Goal: Task Accomplishment & Management: Use online tool/utility

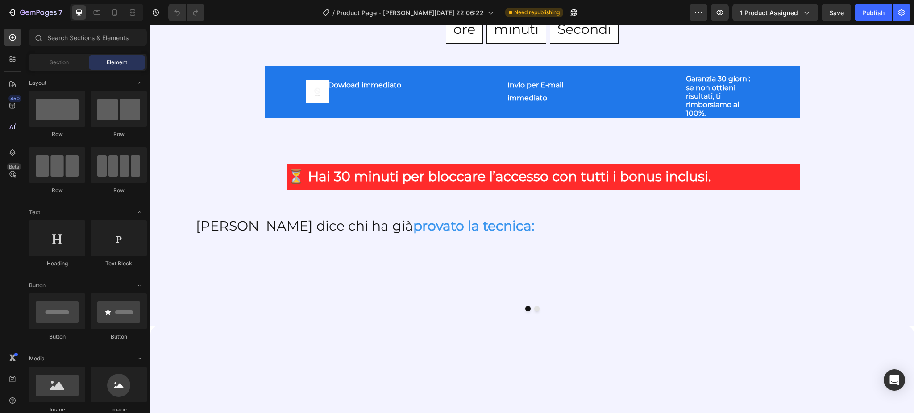
scroll to position [1179, 0]
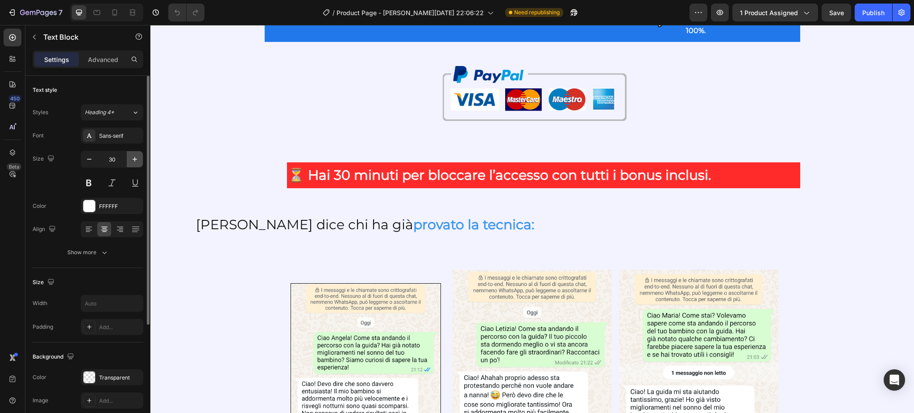
click at [131, 161] on icon "button" at bounding box center [134, 159] width 9 height 9
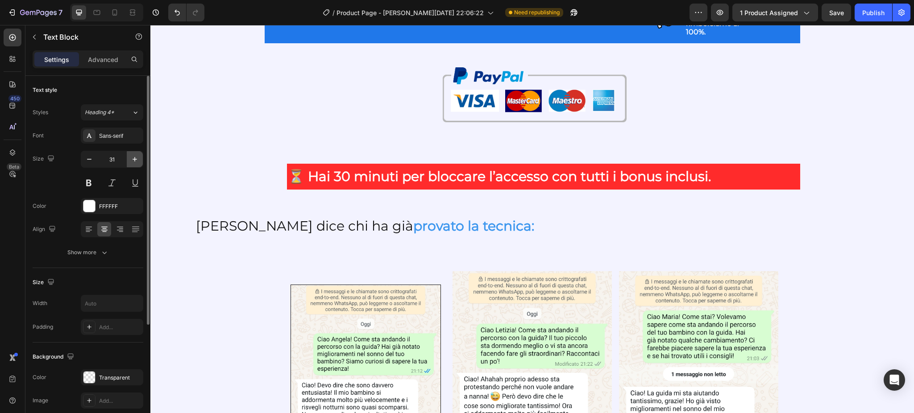
click at [131, 161] on icon "button" at bounding box center [134, 159] width 9 height 9
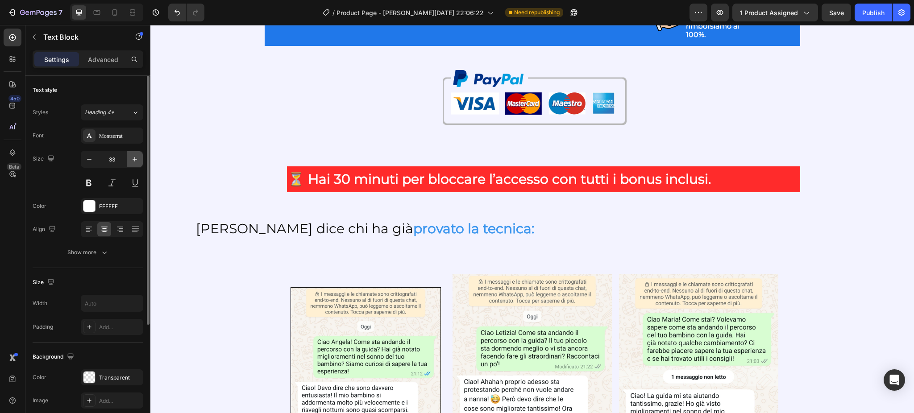
click at [131, 161] on icon "button" at bounding box center [134, 159] width 9 height 9
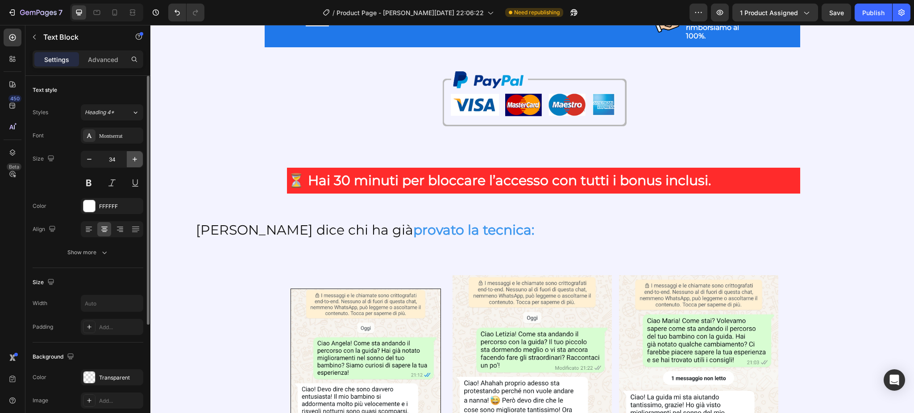
click at [131, 161] on icon "button" at bounding box center [134, 159] width 9 height 9
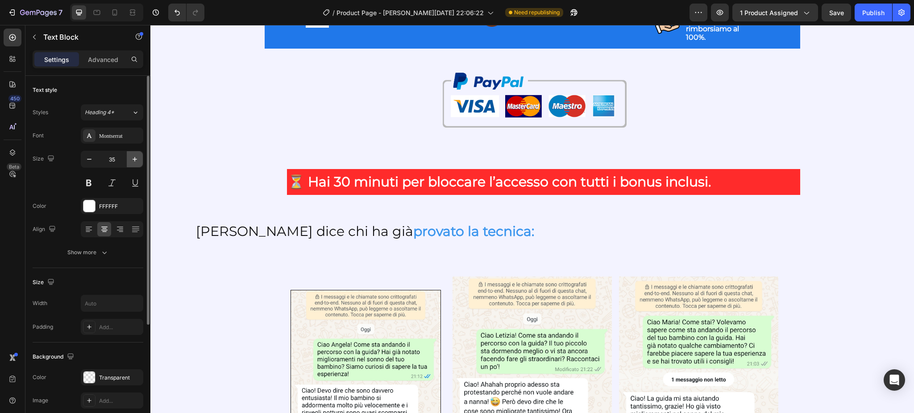
click at [131, 161] on icon "button" at bounding box center [134, 159] width 9 height 9
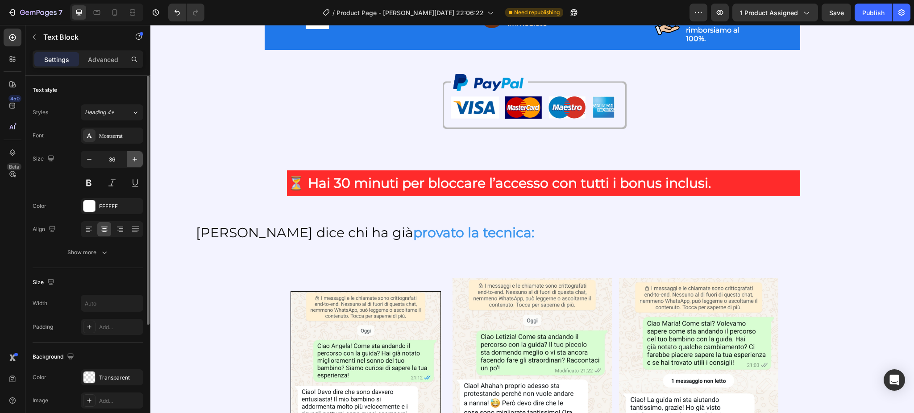
click at [131, 161] on icon "button" at bounding box center [134, 159] width 9 height 9
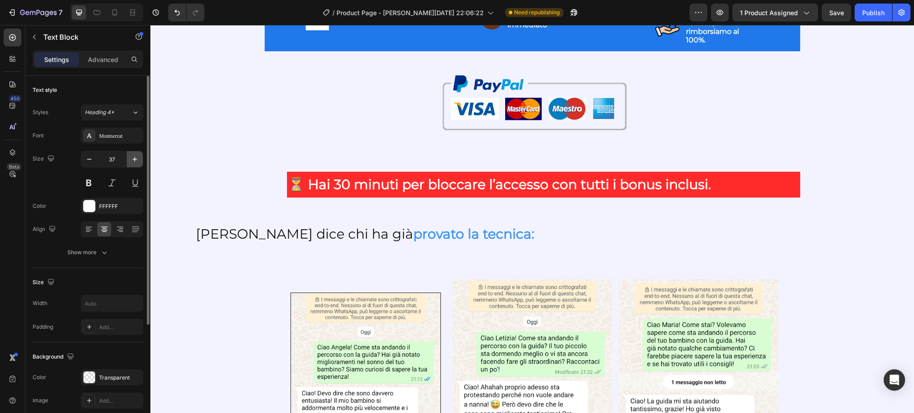
click at [131, 161] on icon "button" at bounding box center [134, 159] width 9 height 9
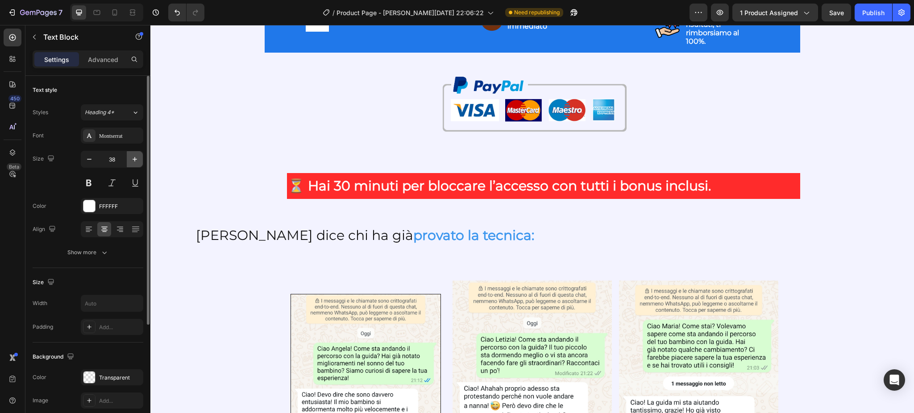
type input "39"
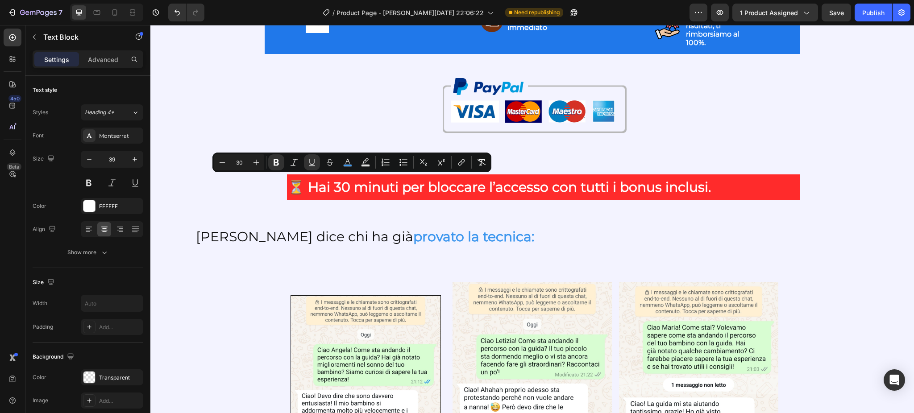
drag, startPoint x: 289, startPoint y: 184, endPoint x: 413, endPoint y: 186, distance: 124.0
click at [310, 166] on icon "Editor contextual toolbar" at bounding box center [312, 166] width 6 height 0
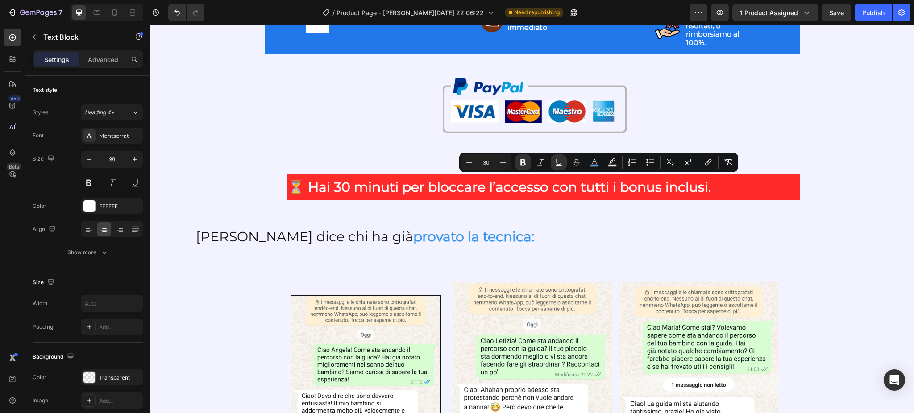
drag, startPoint x: 726, startPoint y: 188, endPoint x: 741, endPoint y: 215, distance: 30.5
click at [558, 158] on icon "Editor contextual toolbar" at bounding box center [558, 162] width 9 height 9
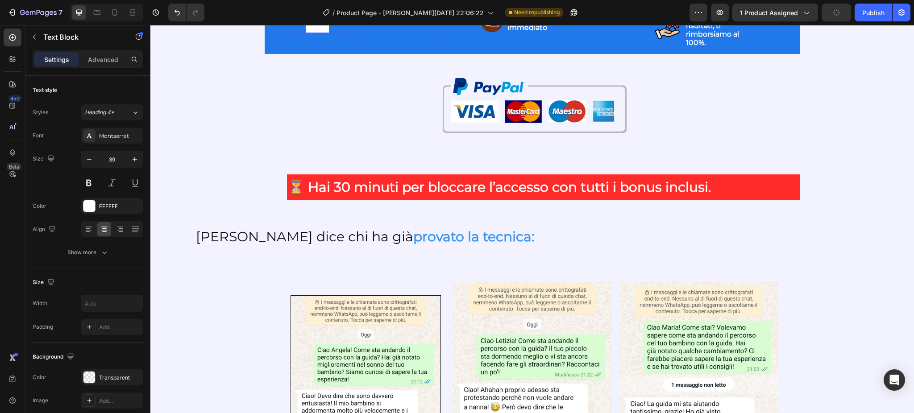
click at [307, 33] on img at bounding box center [317, 21] width 23 height 23
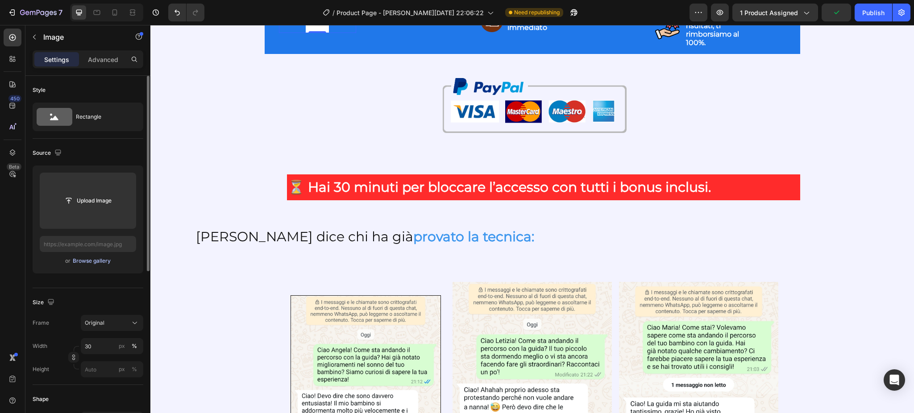
click at [81, 263] on div "Browse gallery" at bounding box center [92, 261] width 38 height 8
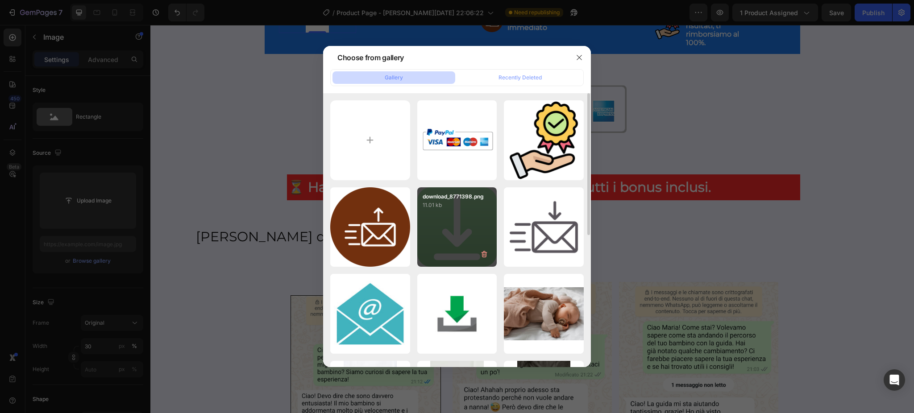
click at [462, 210] on div "download_8771398.png 11.01 kb" at bounding box center [457, 227] width 80 height 80
type input "[URL][DOMAIN_NAME]"
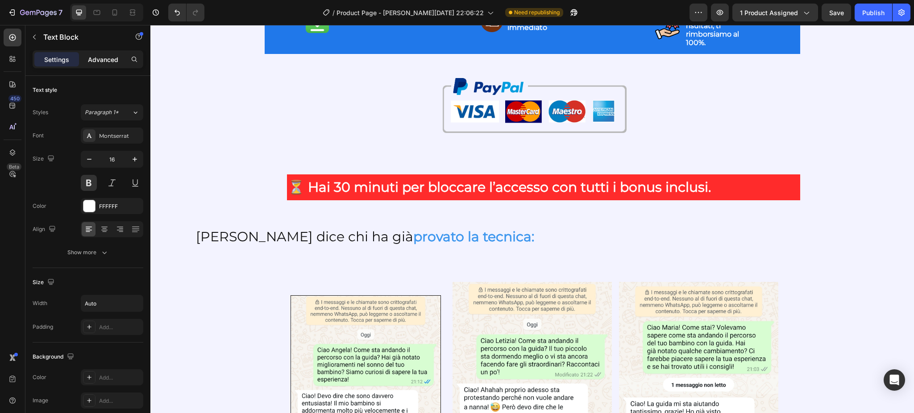
click at [106, 62] on p "Advanced" at bounding box center [103, 59] width 30 height 9
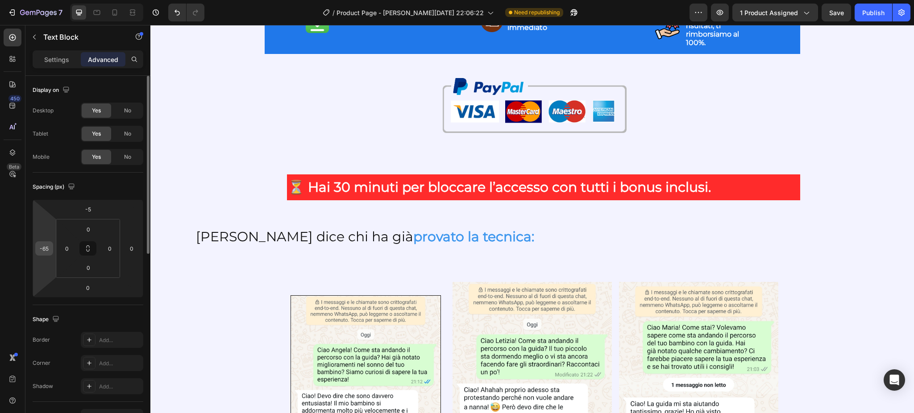
click at [50, 249] on input "-65" at bounding box center [43, 248] width 13 height 13
drag, startPoint x: 50, startPoint y: 249, endPoint x: 91, endPoint y: 212, distance: 55.6
click at [91, 212] on div "-5 -45 0 0" at bounding box center [88, 248] width 111 height 98
type input "-45"
click at [91, 212] on input "-5" at bounding box center [88, 209] width 18 height 13
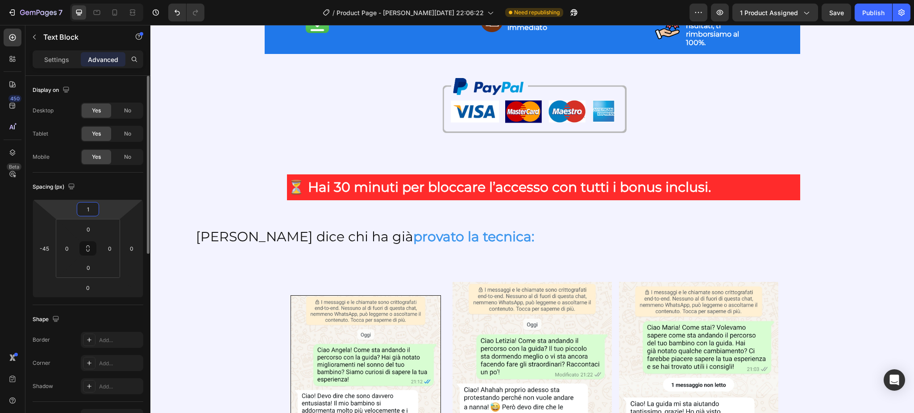
type input "10"
click at [269, 214] on div "00 ore 27 minuti 45 Secondi Countdown Timer Image Dowload immediato Text Block …" at bounding box center [532, 65] width 535 height 298
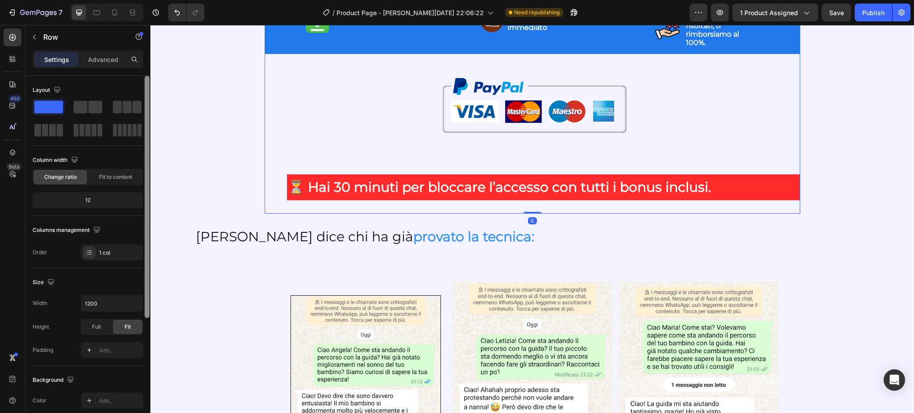
click at [145, 227] on div at bounding box center [147, 197] width 5 height 242
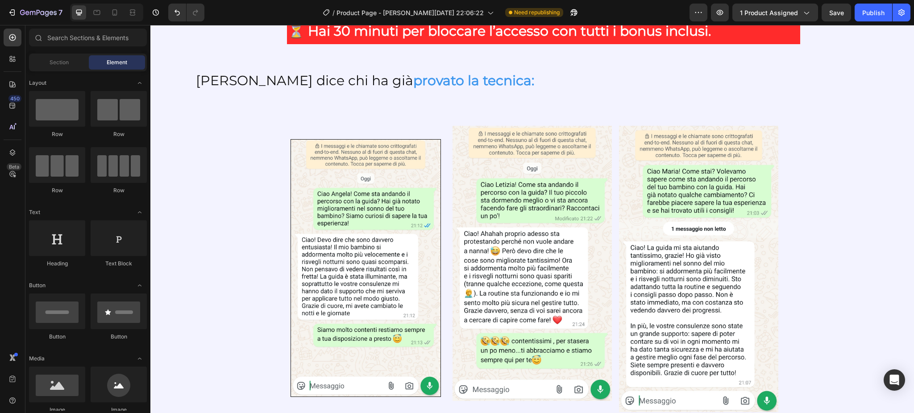
scroll to position [1358, 0]
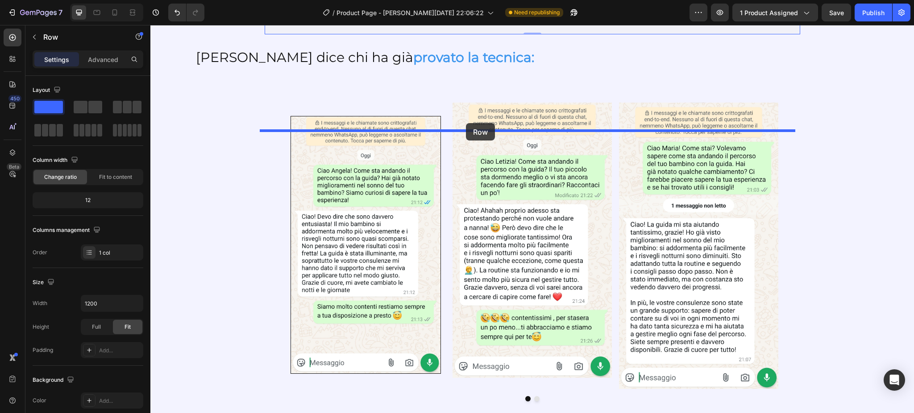
drag, startPoint x: 281, startPoint y: 300, endPoint x: 466, endPoint y: 123, distance: 255.3
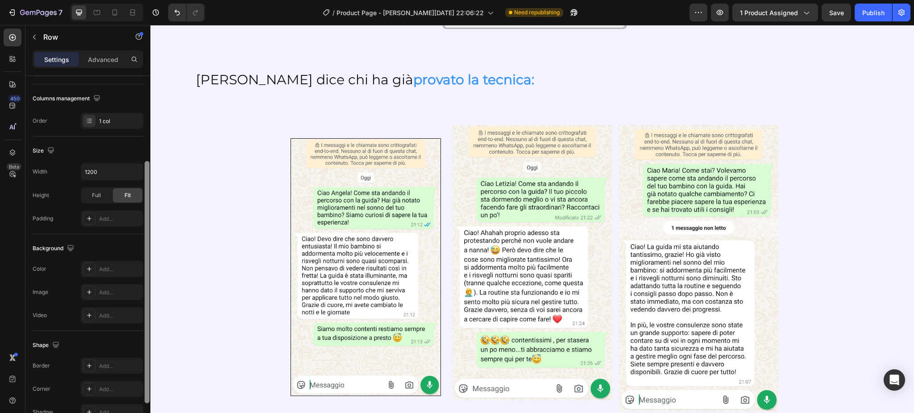
scroll to position [132, 0]
drag, startPoint x: 148, startPoint y: 269, endPoint x: 146, endPoint y: 357, distance: 88.8
click at [146, 357] on div at bounding box center [147, 285] width 5 height 242
click at [89, 265] on icon at bounding box center [89, 268] width 7 height 7
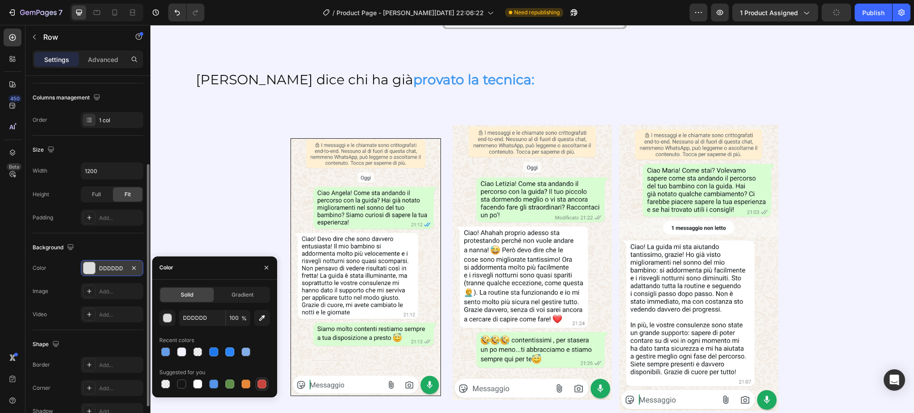
click at [266, 379] on div at bounding box center [262, 384] width 11 height 11
type input "C5453F"
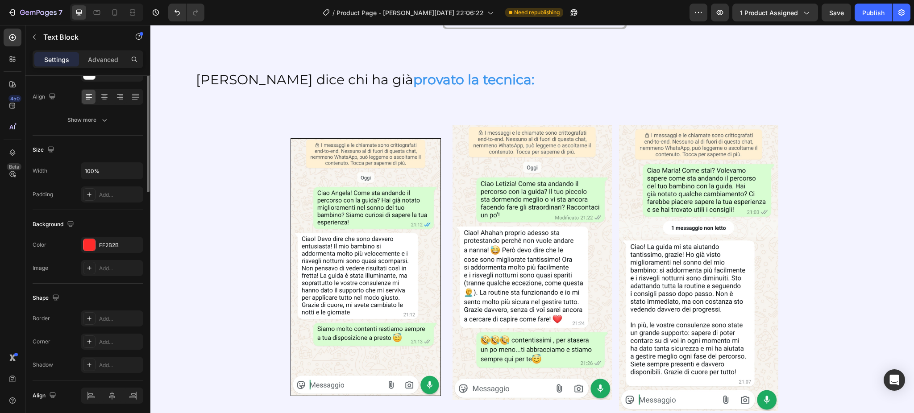
scroll to position [0, 0]
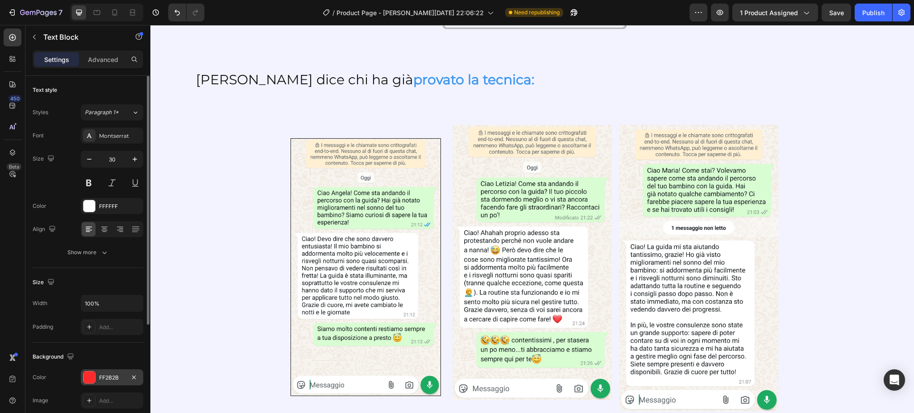
click at [105, 376] on div "FF2B2B" at bounding box center [112, 378] width 26 height 8
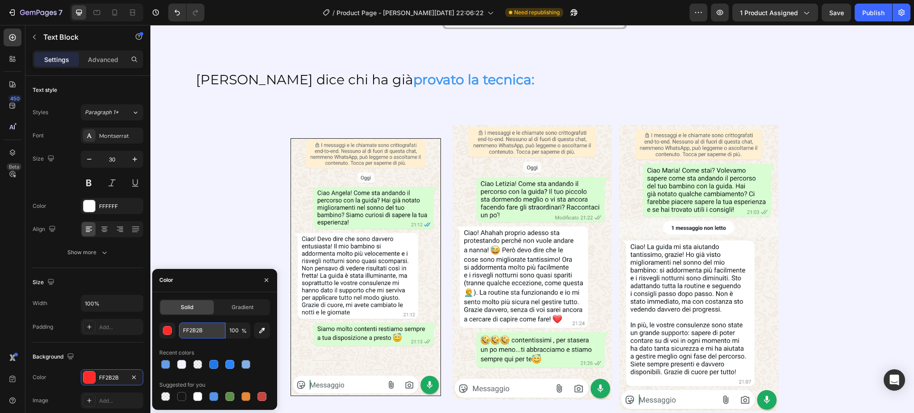
click at [195, 332] on input "FF2B2B" at bounding box center [202, 331] width 46 height 16
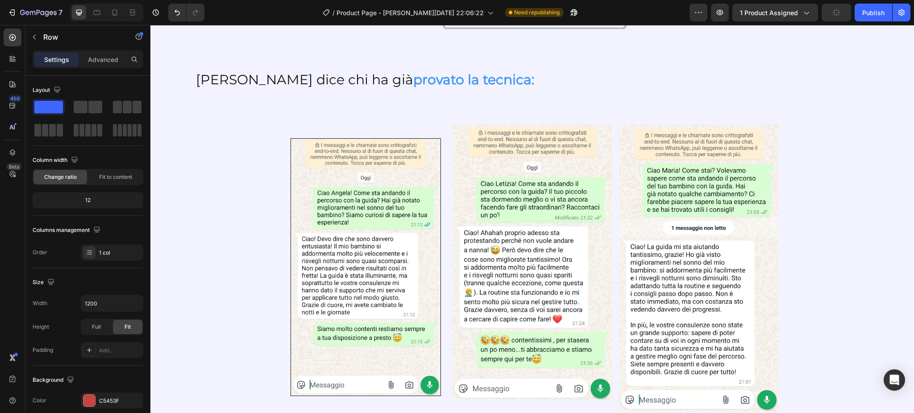
click at [84, 395] on div at bounding box center [89, 401] width 12 height 12
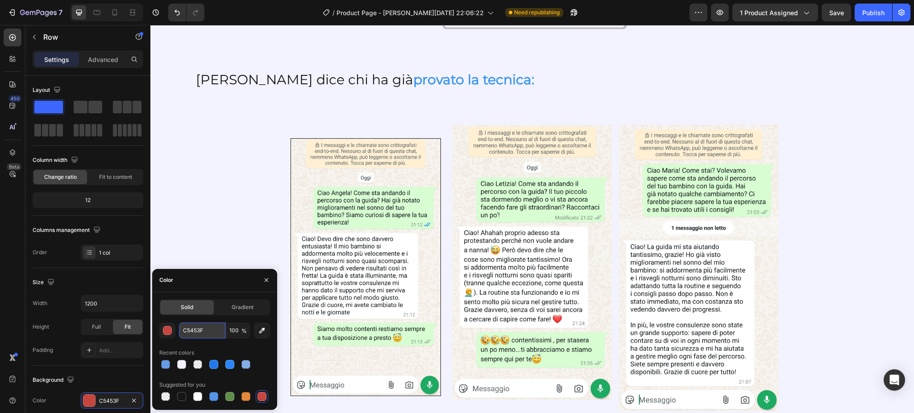
click at [209, 327] on input "C5453F" at bounding box center [202, 331] width 46 height 16
paste input "FF2B2B"
type input "FF2B2B"
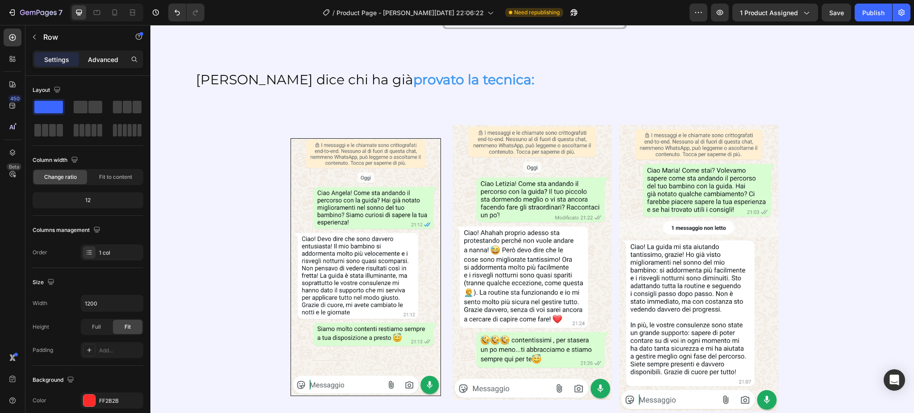
click at [101, 57] on p "Advanced" at bounding box center [103, 59] width 30 height 9
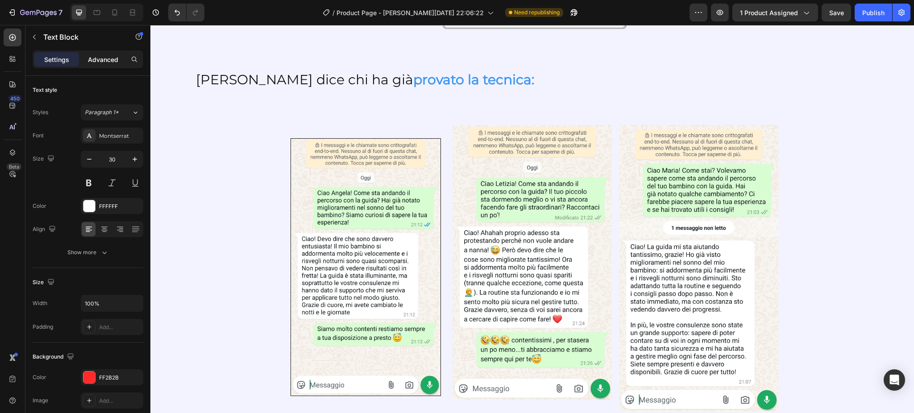
click at [111, 55] on p "Advanced" at bounding box center [103, 59] width 30 height 9
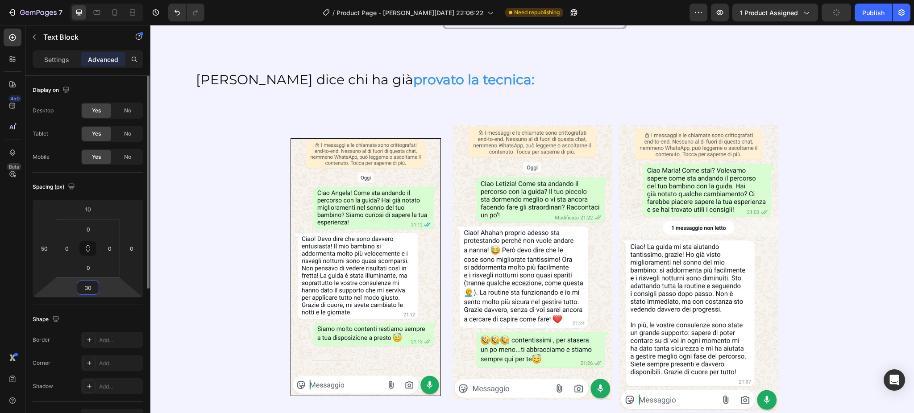
click at [87, 286] on input "30" at bounding box center [88, 287] width 18 height 13
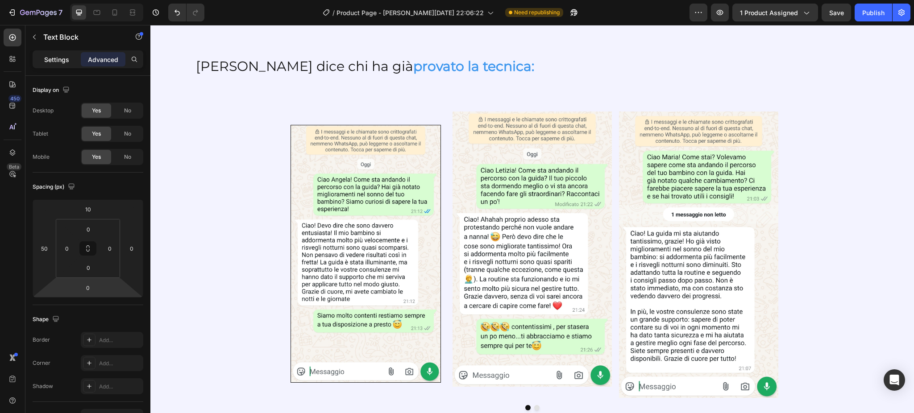
click at [55, 60] on p "Settings" at bounding box center [56, 59] width 25 height 9
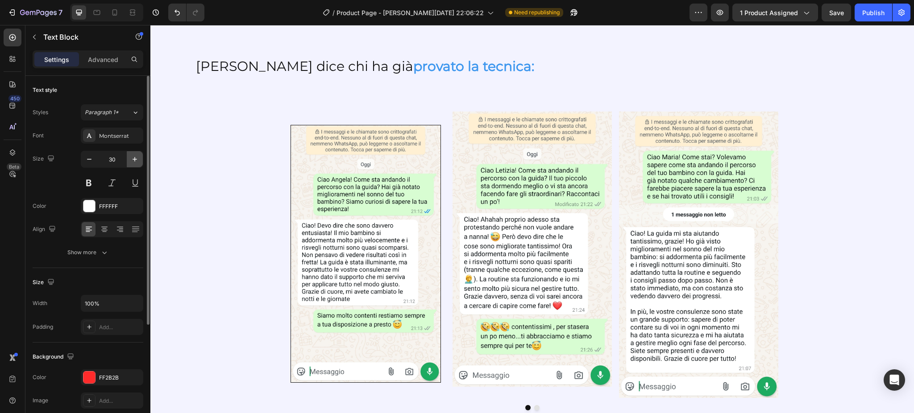
click at [132, 162] on icon "button" at bounding box center [134, 159] width 9 height 9
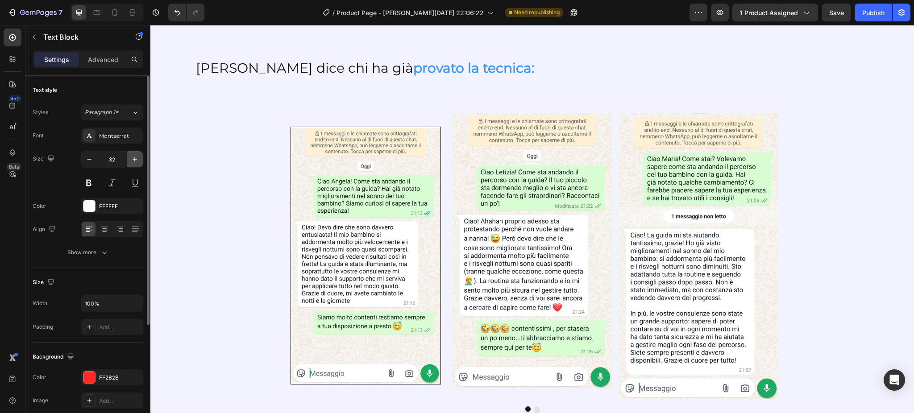
click at [132, 162] on icon "button" at bounding box center [134, 159] width 9 height 9
type input "34"
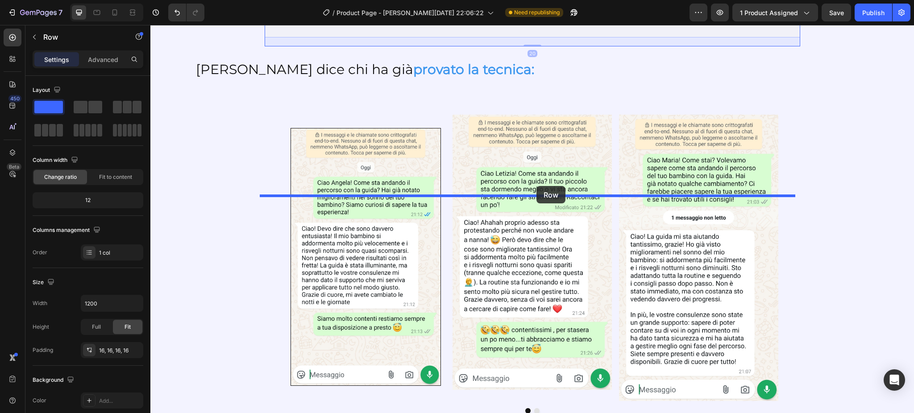
drag, startPoint x: 273, startPoint y: 254, endPoint x: 536, endPoint y: 186, distance: 271.5
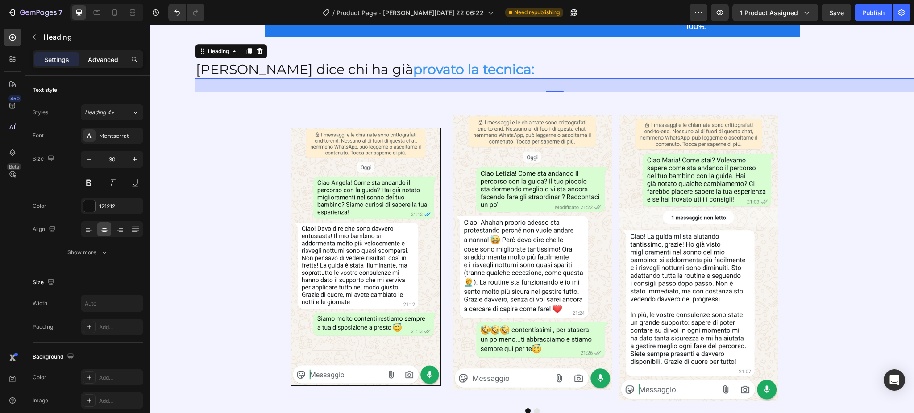
click at [110, 62] on p "Advanced" at bounding box center [103, 59] width 30 height 9
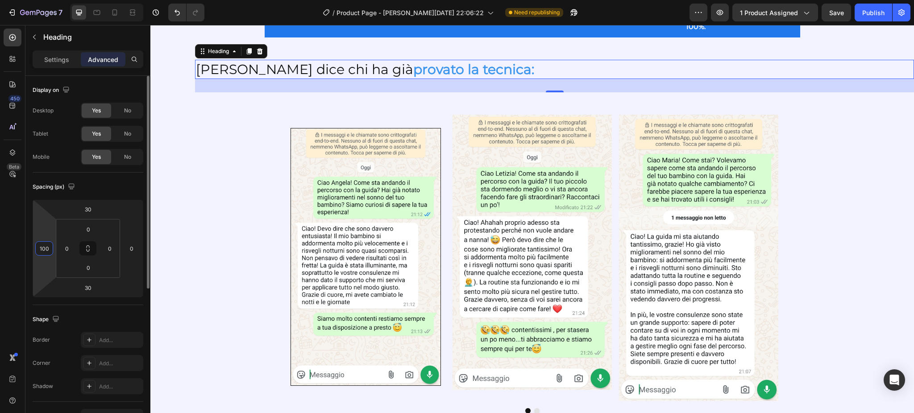
click at [48, 246] on input "100" at bounding box center [43, 248] width 13 height 13
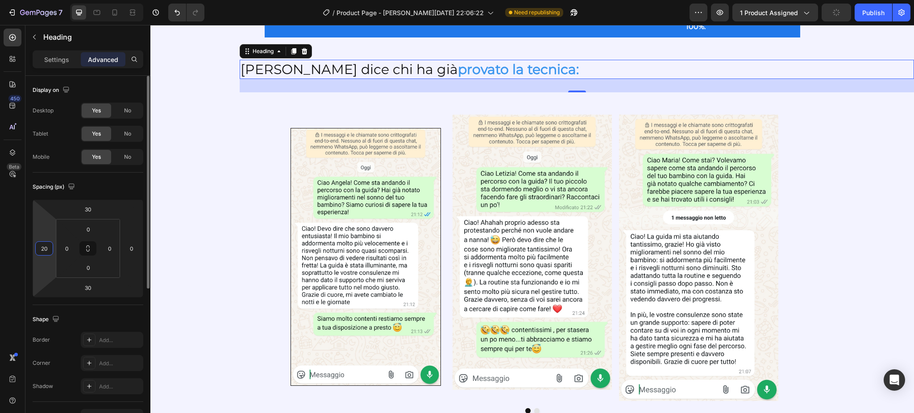
type input "2"
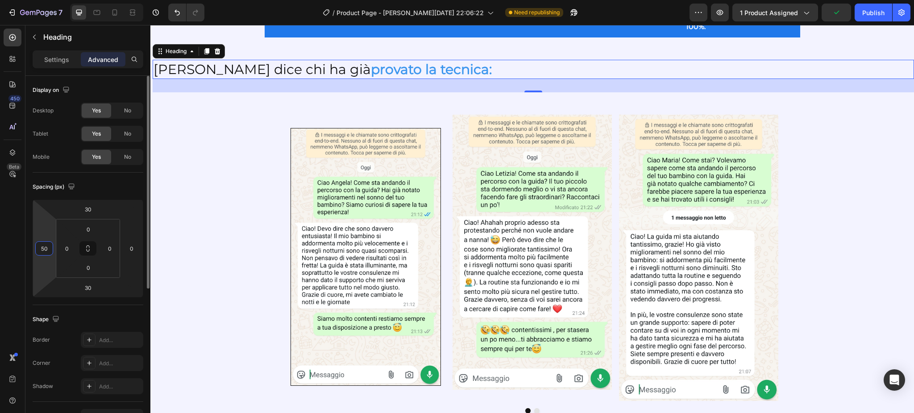
type input "500"
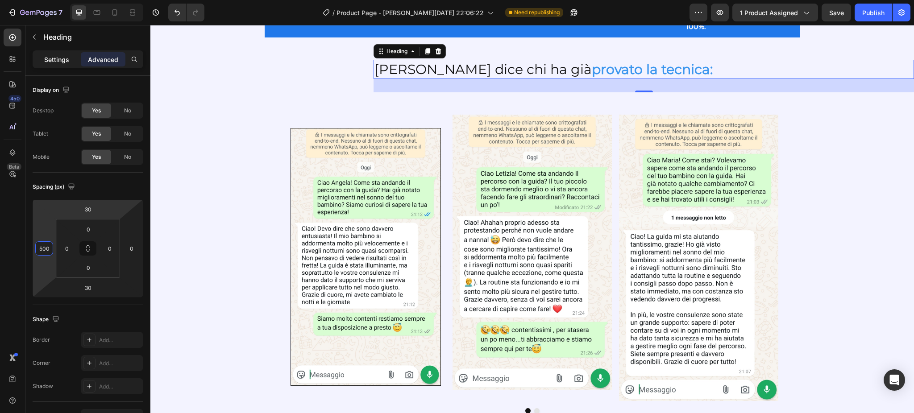
click at [58, 65] on div "Settings" at bounding box center [56, 59] width 45 height 14
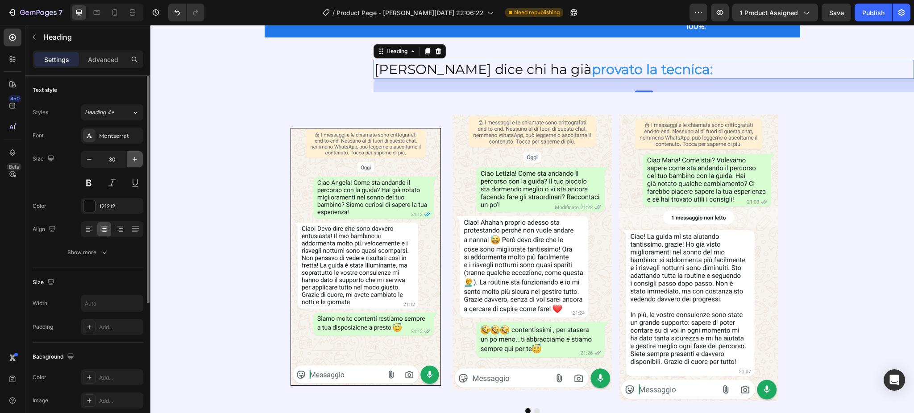
click at [136, 155] on icon "button" at bounding box center [134, 159] width 9 height 9
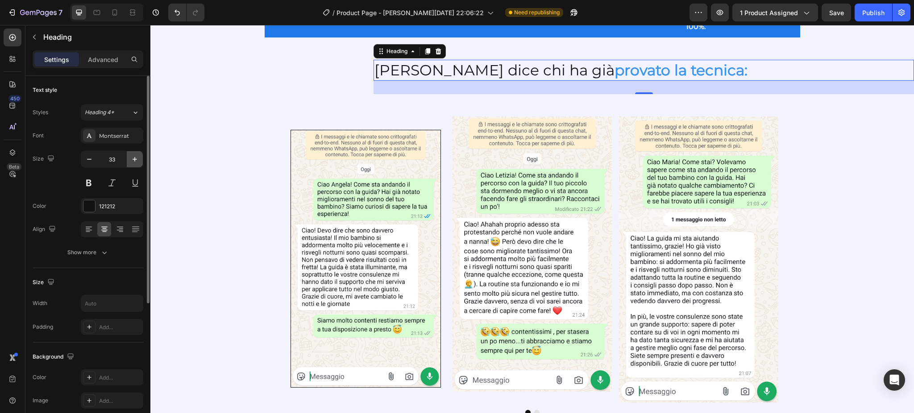
click at [136, 155] on icon "button" at bounding box center [134, 159] width 9 height 9
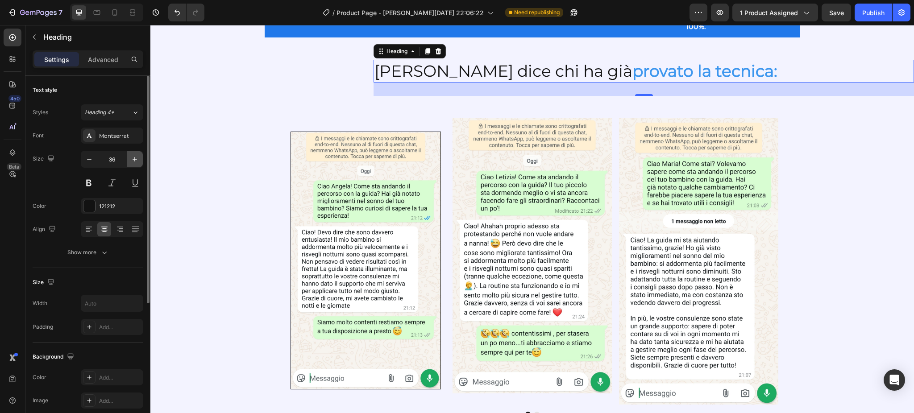
click at [136, 155] on icon "button" at bounding box center [134, 159] width 9 height 9
type input "39"
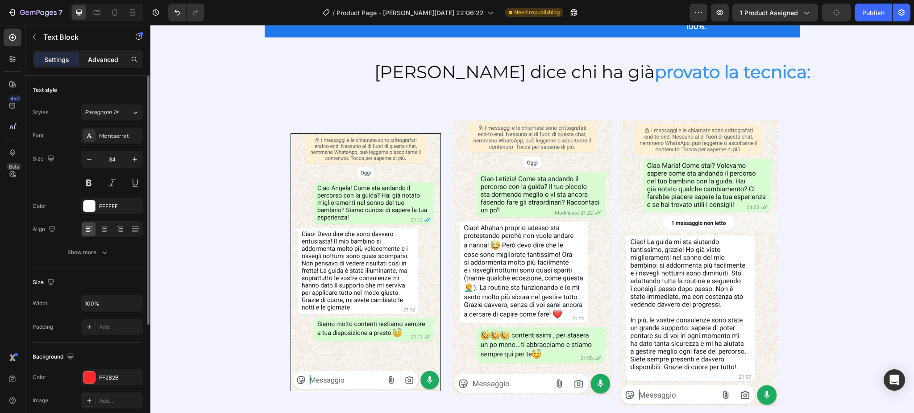
click at [115, 56] on p "Advanced" at bounding box center [103, 59] width 30 height 9
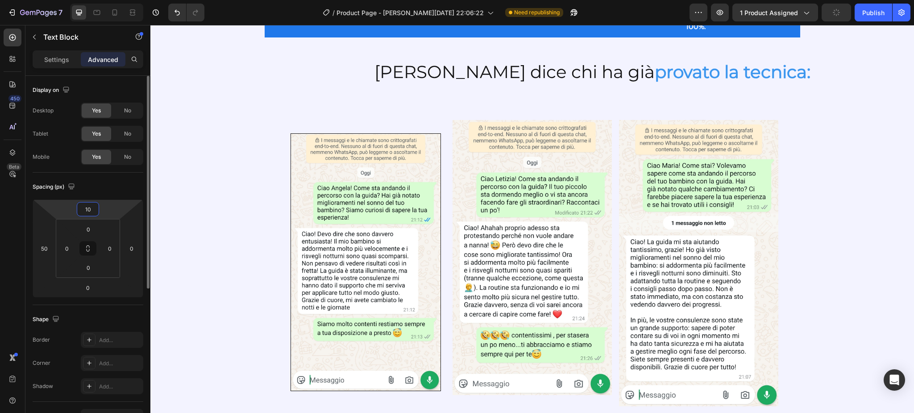
click at [86, 205] on input "10" at bounding box center [88, 209] width 18 height 13
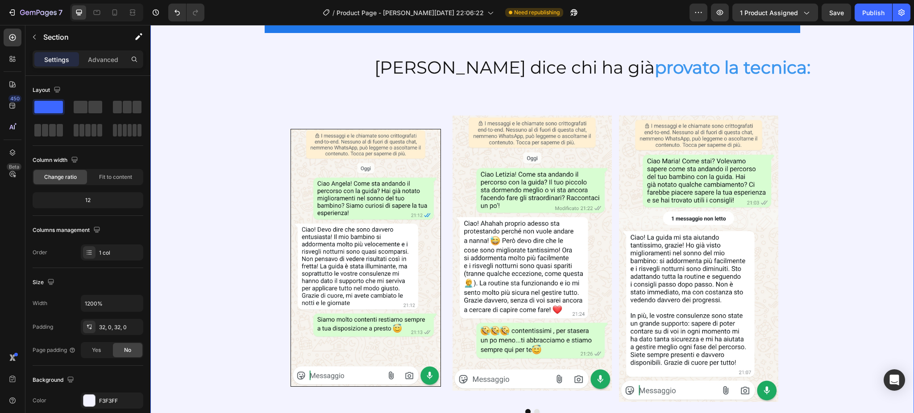
click at [373, 8] on p "Dowload immediato" at bounding box center [373, 1] width 73 height 13
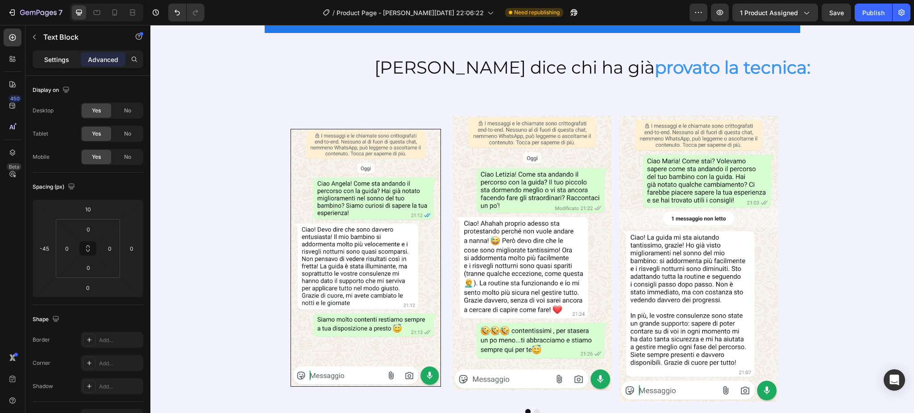
click at [52, 55] on p "Settings" at bounding box center [56, 59] width 25 height 9
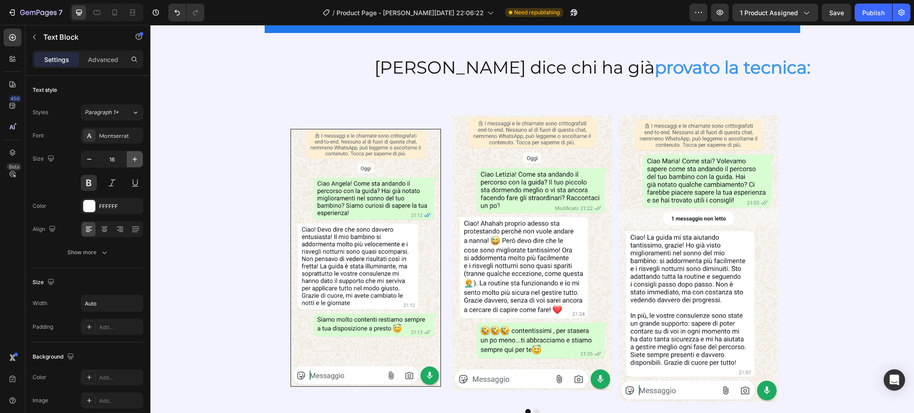
click at [133, 162] on icon "button" at bounding box center [134, 159] width 9 height 9
type input "20"
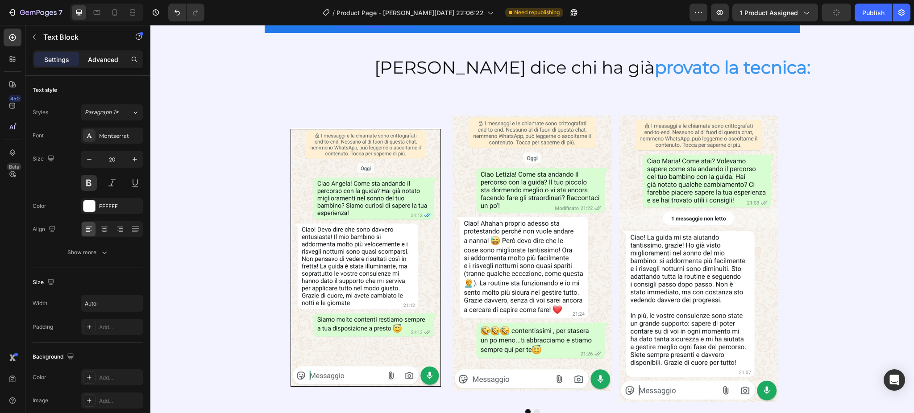
click at [103, 55] on p "Advanced" at bounding box center [103, 59] width 30 height 9
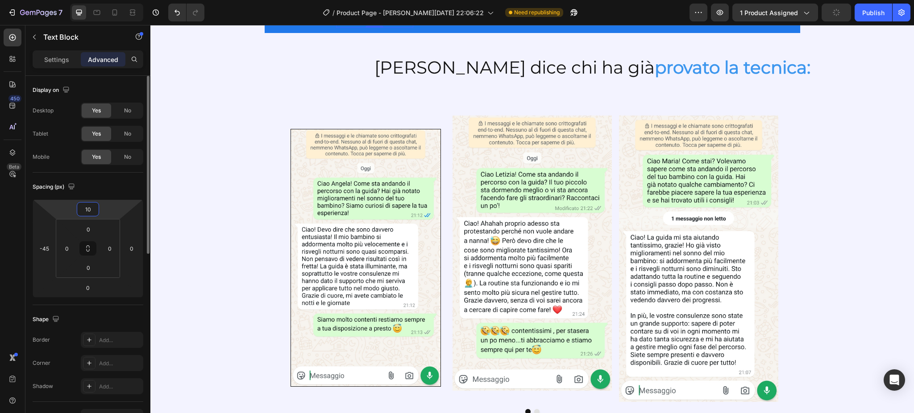
click at [94, 211] on input "10" at bounding box center [88, 209] width 18 height 13
type input "-5"
type input "-10"
click at [520, 14] on p "Invio per E-mail immediato" at bounding box center [543, 1] width 72 height 26
click at [66, 55] on p "Settings" at bounding box center [56, 59] width 25 height 9
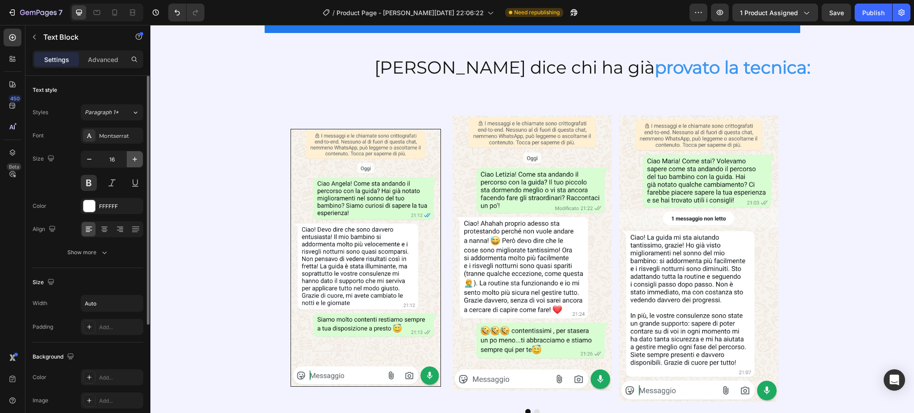
click at [137, 156] on icon "button" at bounding box center [134, 159] width 9 height 9
type input "20"
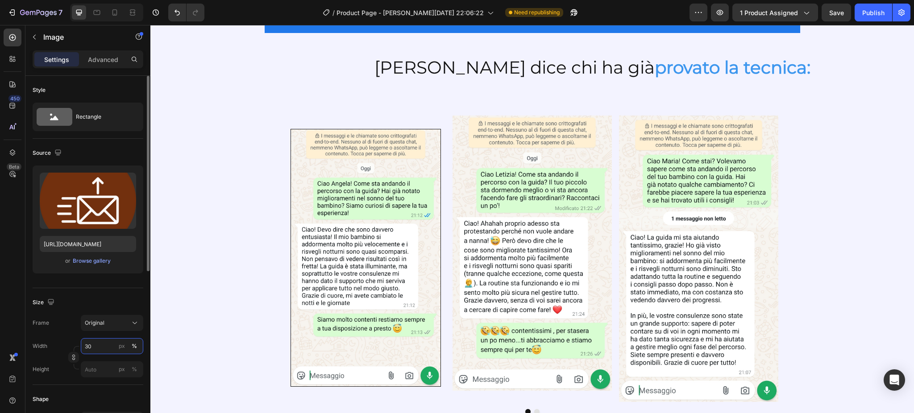
click at [90, 349] on input "30" at bounding box center [112, 346] width 62 height 16
type input "40"
click at [112, 57] on p "Advanced" at bounding box center [103, 59] width 30 height 9
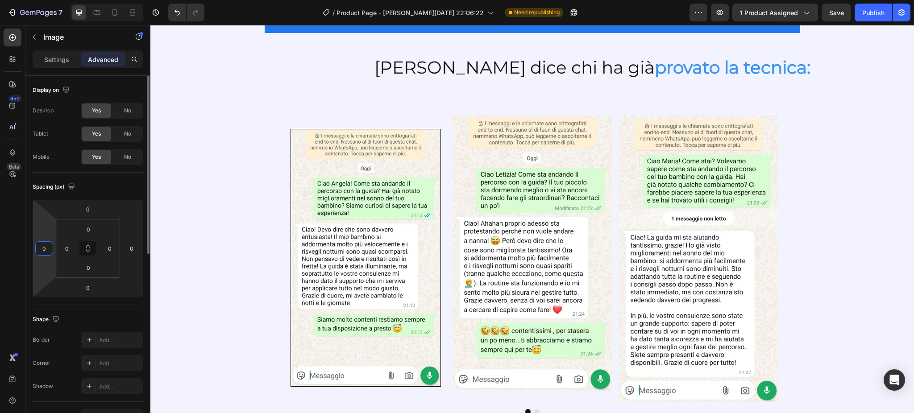
click at [47, 246] on input "0" at bounding box center [43, 248] width 13 height 13
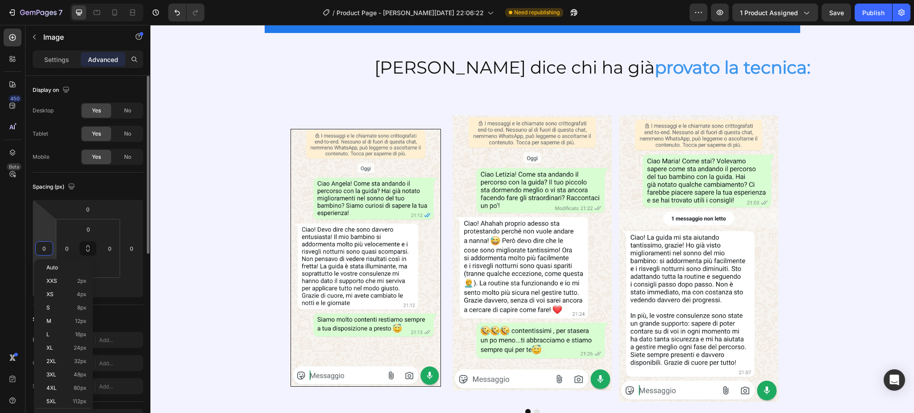
type input "5"
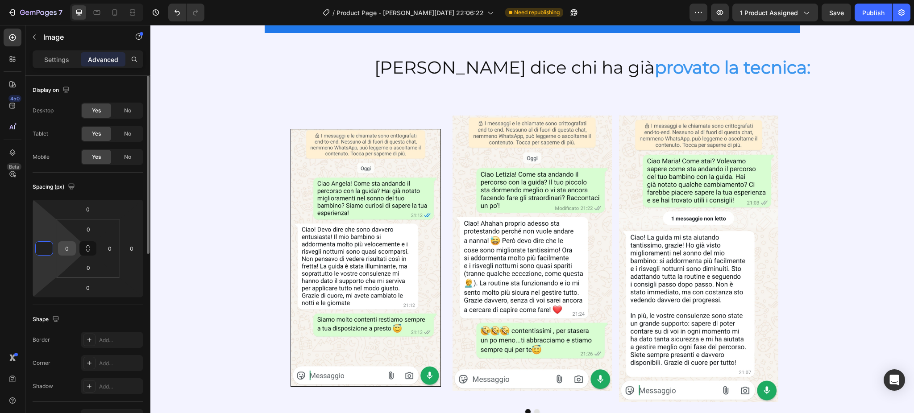
type input "0"
click at [73, 252] on input "0" at bounding box center [66, 248] width 13 height 13
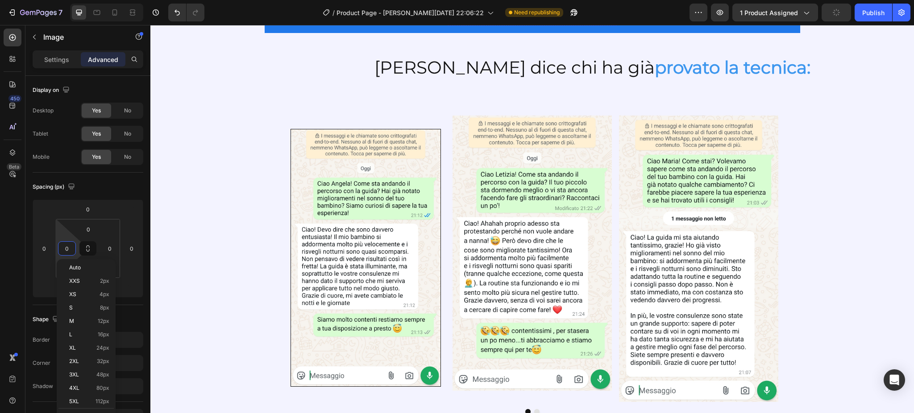
click at [532, 20] on p "Invio per E-mail immediato" at bounding box center [543, 4] width 72 height 32
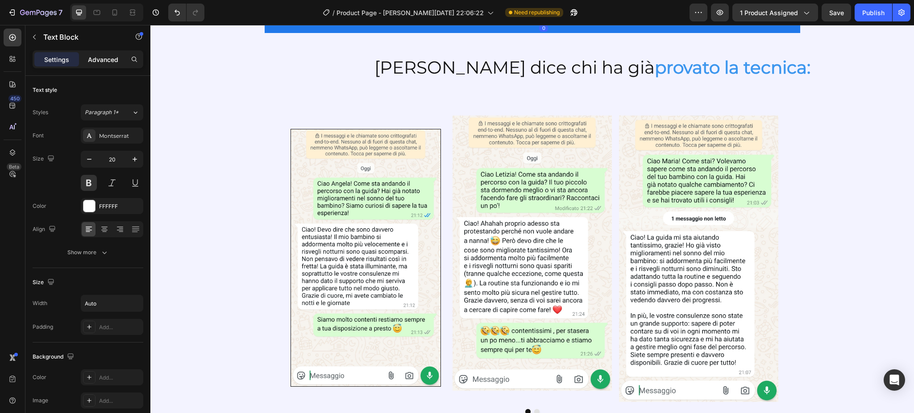
click at [104, 59] on p "Advanced" at bounding box center [103, 59] width 30 height 9
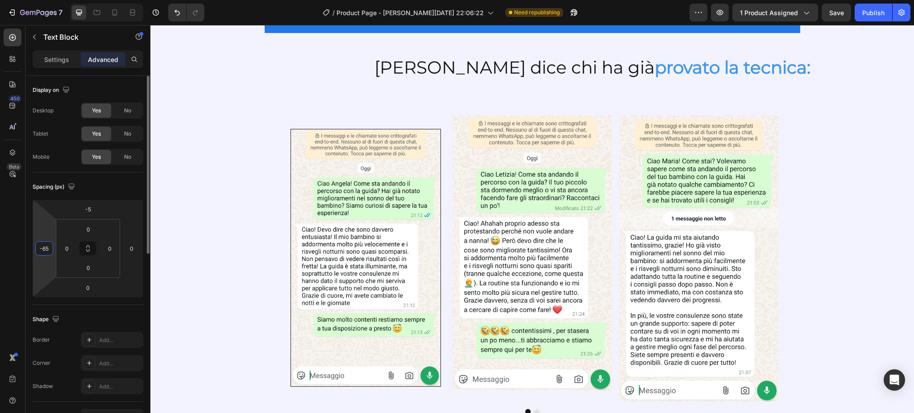
click at [44, 244] on input "-65" at bounding box center [43, 248] width 13 height 13
type input "-55"
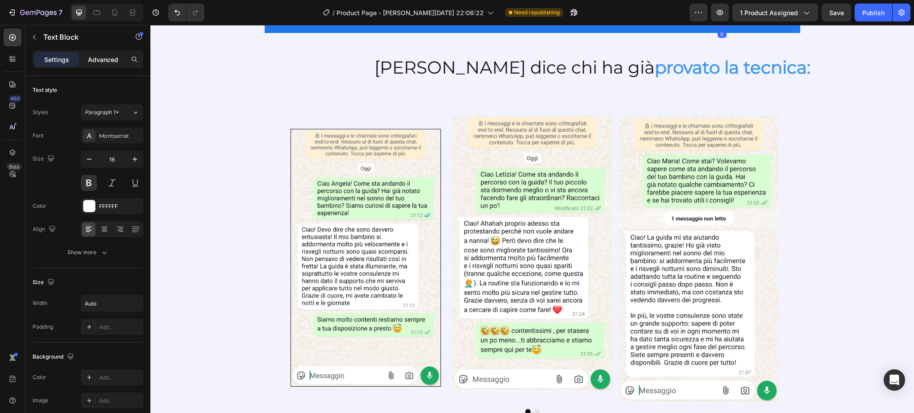
click at [108, 55] on p "Advanced" at bounding box center [103, 59] width 30 height 9
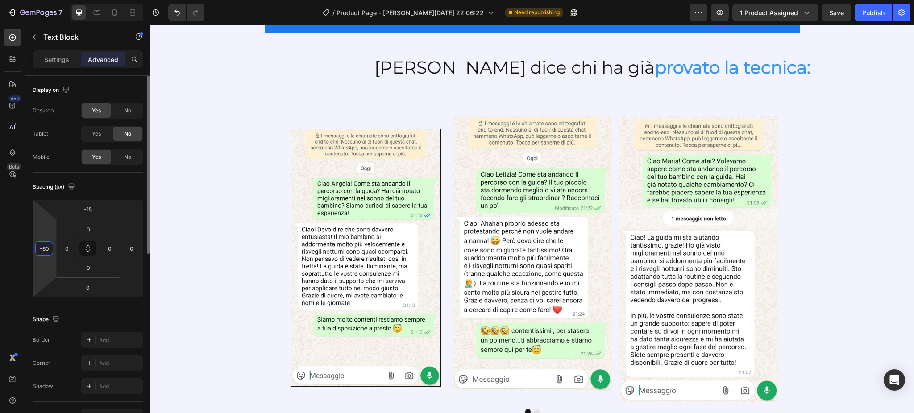
click at [46, 248] on input "-60" at bounding box center [43, 248] width 13 height 13
type input "-50"
click at [657, 19] on img at bounding box center [667, 3] width 29 height 29
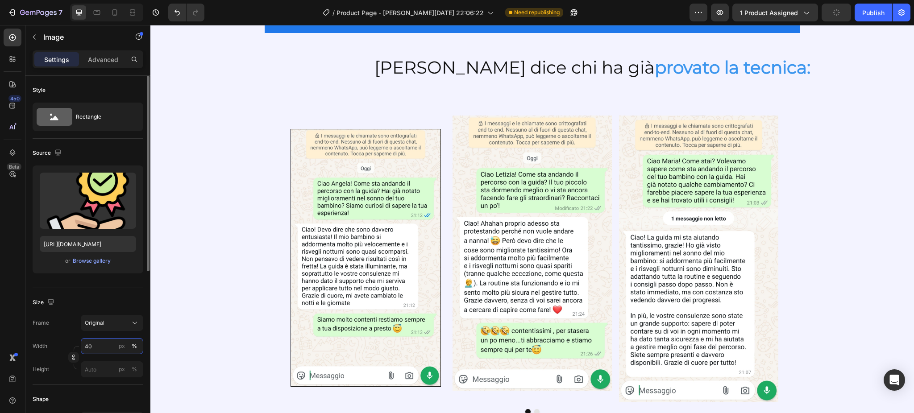
click at [98, 346] on input "40" at bounding box center [112, 346] width 62 height 16
type input "50"
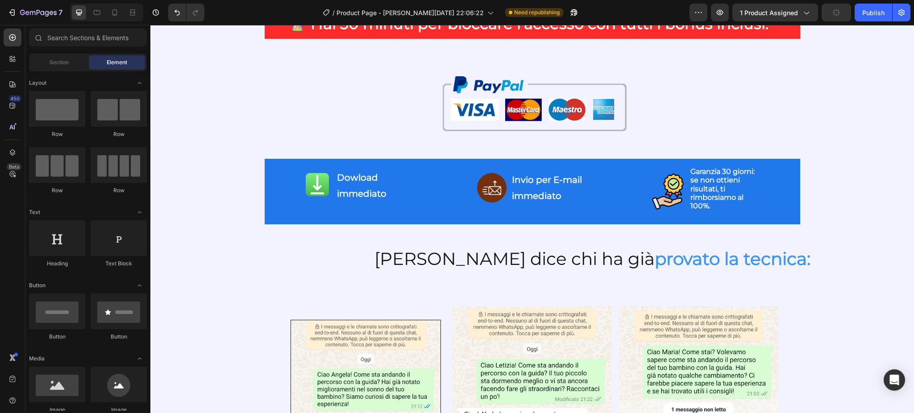
scroll to position [1168, 0]
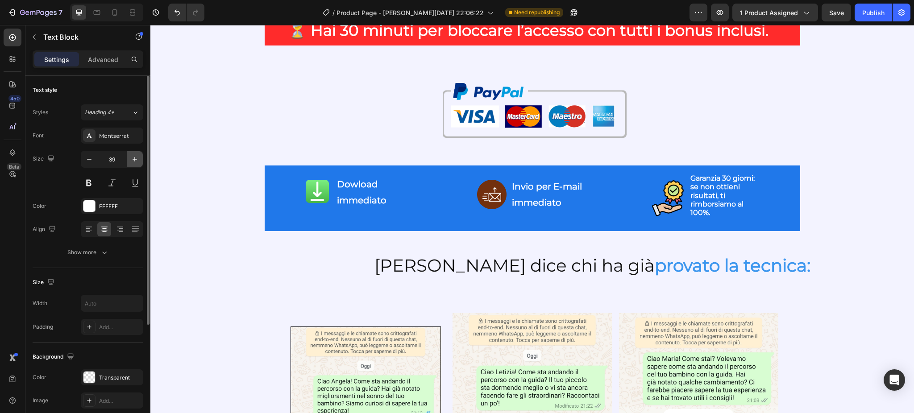
click at [139, 161] on icon "button" at bounding box center [134, 159] width 9 height 9
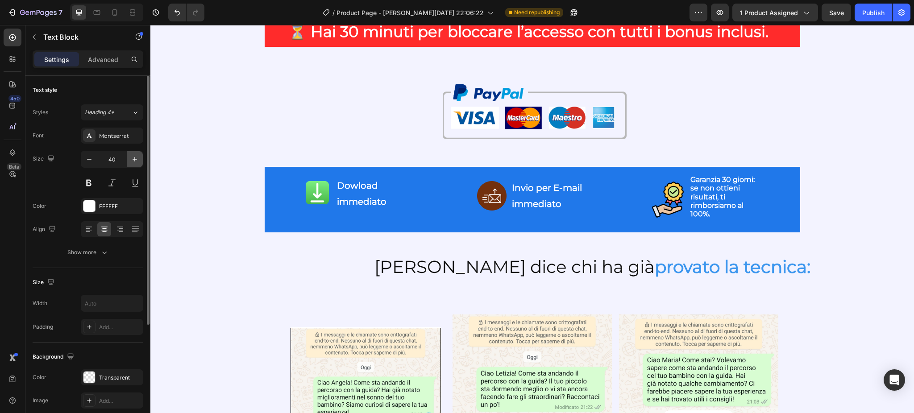
click at [139, 161] on icon "button" at bounding box center [134, 159] width 9 height 9
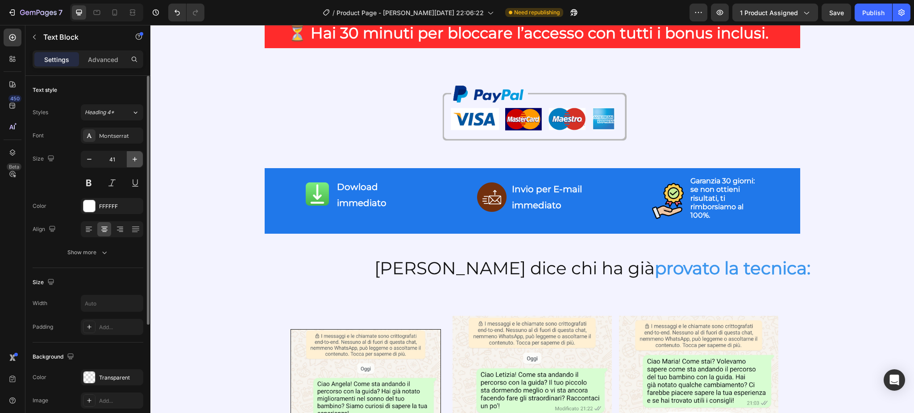
click at [139, 161] on icon "button" at bounding box center [134, 159] width 9 height 9
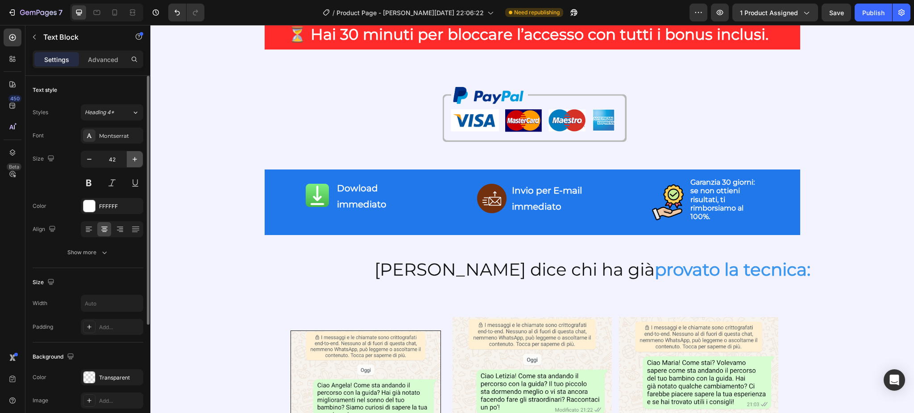
click at [139, 161] on icon "button" at bounding box center [134, 159] width 9 height 9
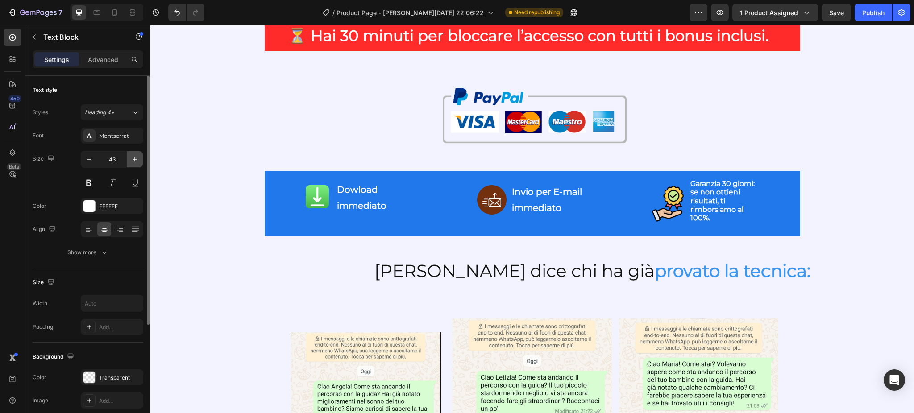
click at [139, 161] on icon "button" at bounding box center [134, 159] width 9 height 9
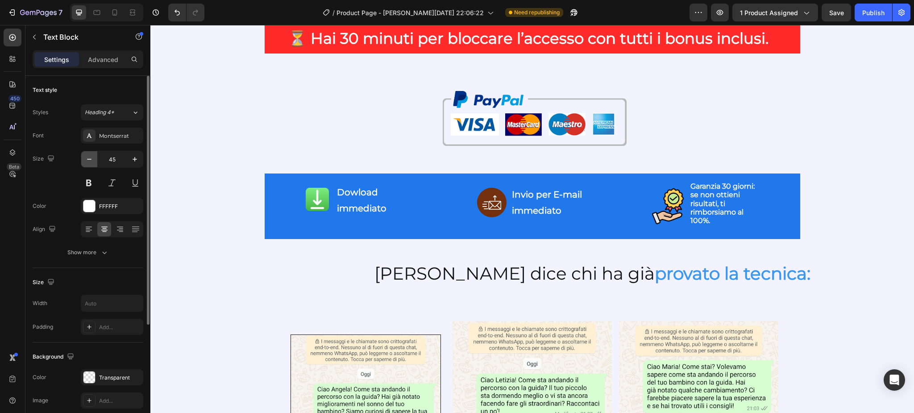
click at [86, 161] on icon "button" at bounding box center [89, 159] width 9 height 9
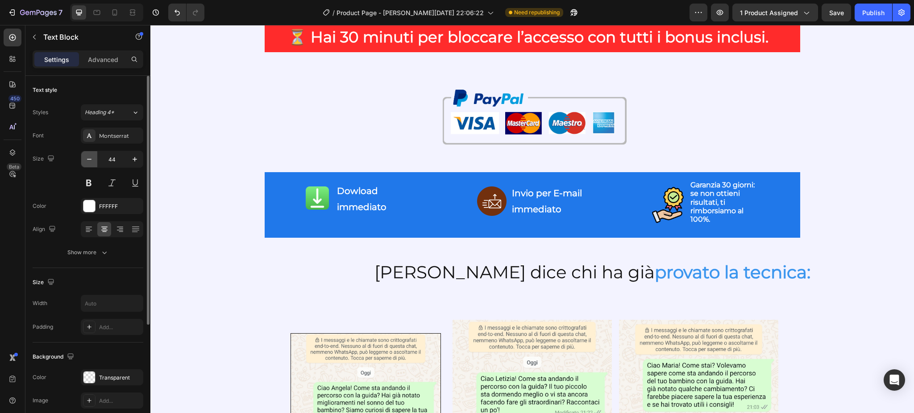
click at [86, 161] on icon "button" at bounding box center [89, 159] width 9 height 9
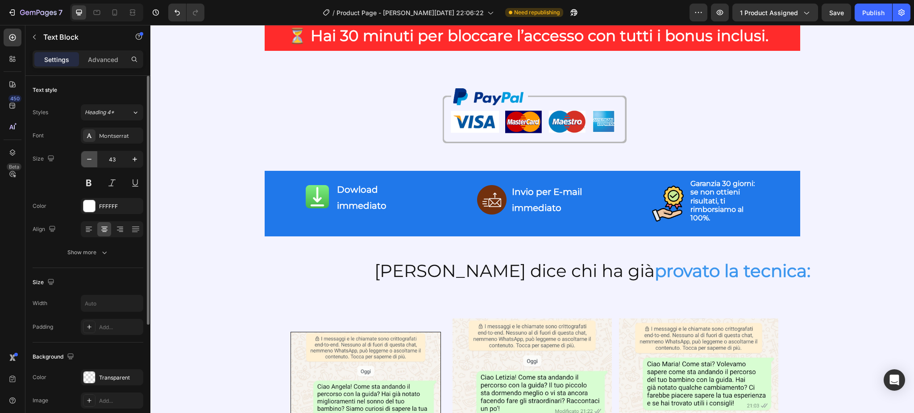
click at [86, 161] on icon "button" at bounding box center [89, 159] width 9 height 9
type input "42"
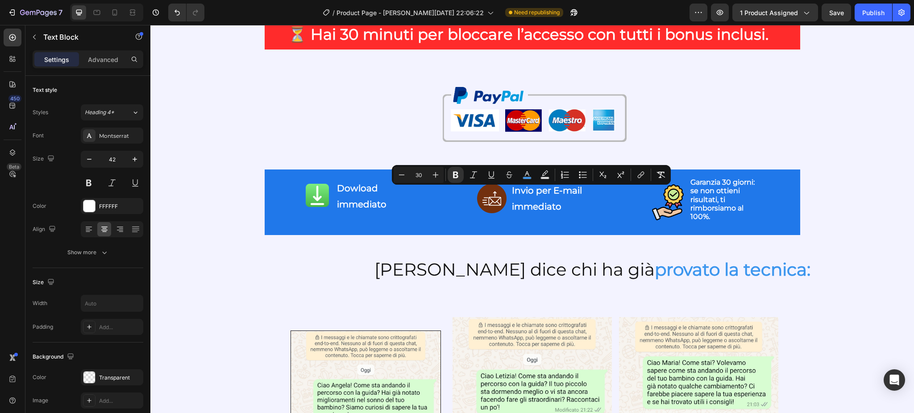
drag, startPoint x: 291, startPoint y: 200, endPoint x: 637, endPoint y: 227, distance: 346.7
click at [432, 175] on icon "Editor contextual toolbar" at bounding box center [435, 174] width 9 height 9
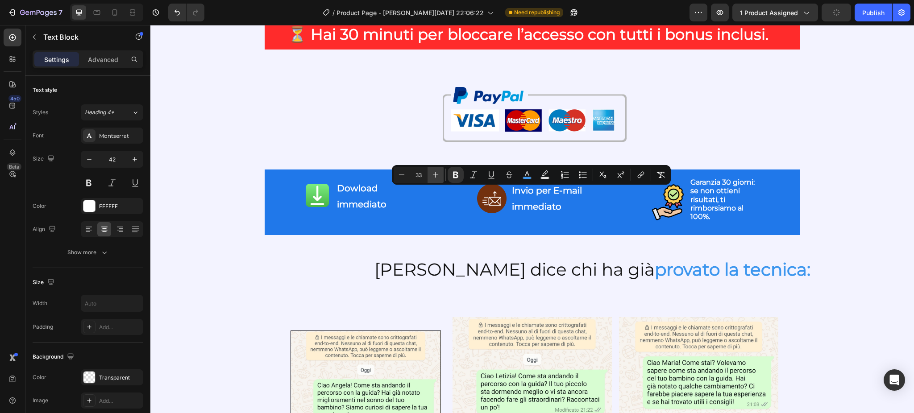
click at [432, 175] on icon "Editor contextual toolbar" at bounding box center [435, 174] width 9 height 9
type input "35"
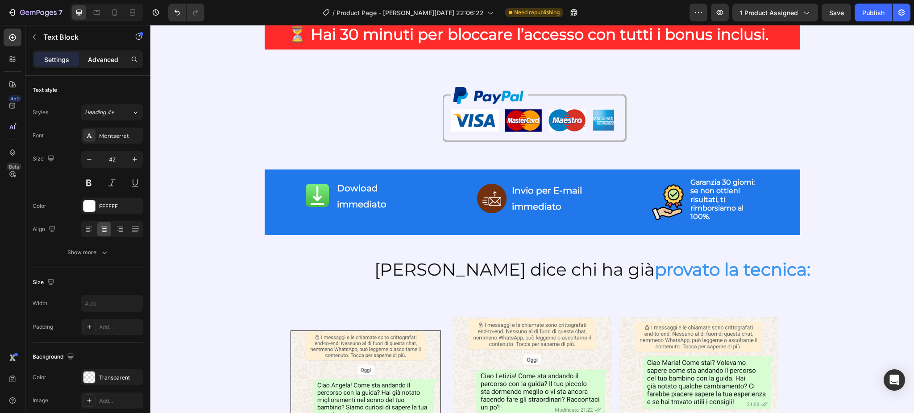
click at [107, 61] on p "Advanced" at bounding box center [103, 59] width 30 height 9
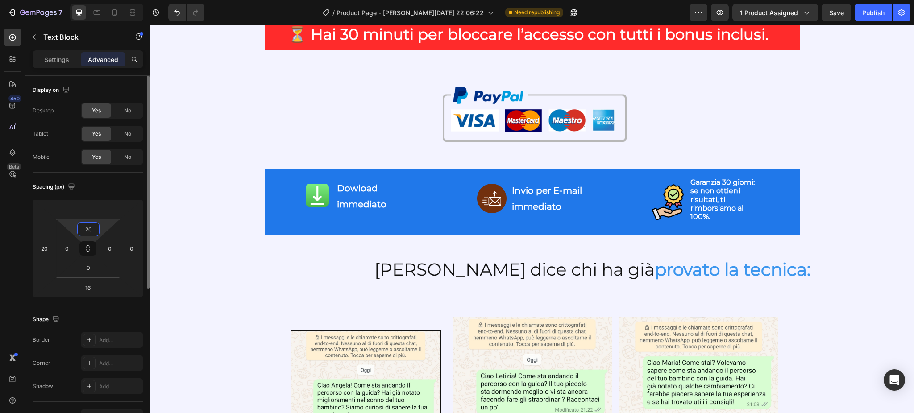
click at [90, 228] on input "20" at bounding box center [88, 229] width 18 height 13
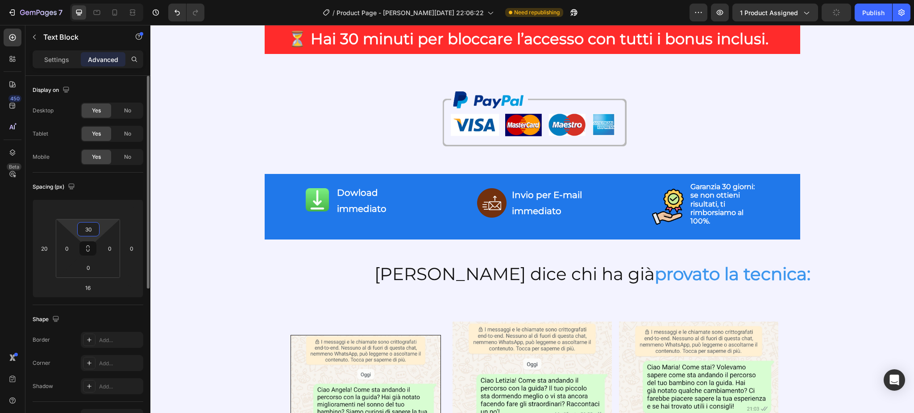
type input "3"
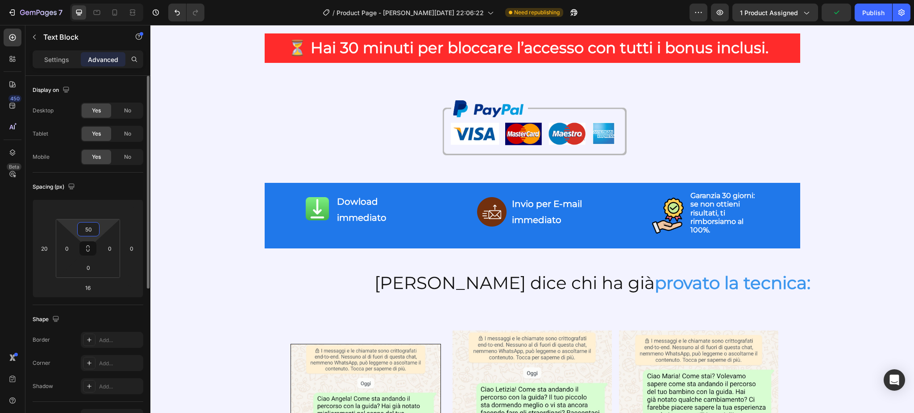
type input "5"
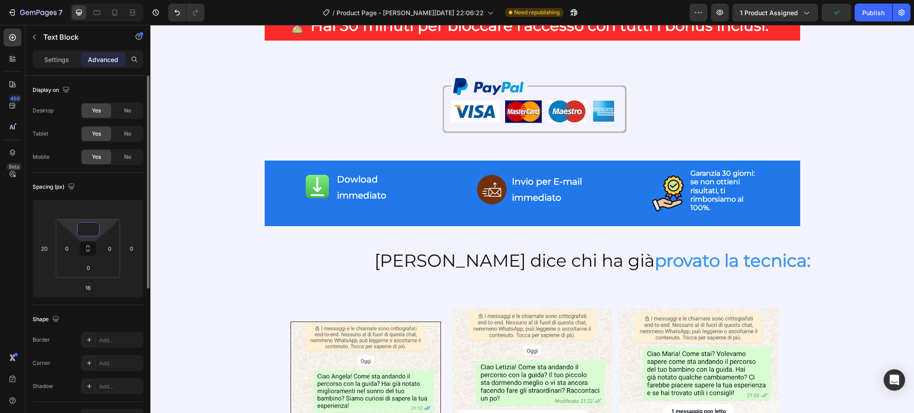
type input "5"
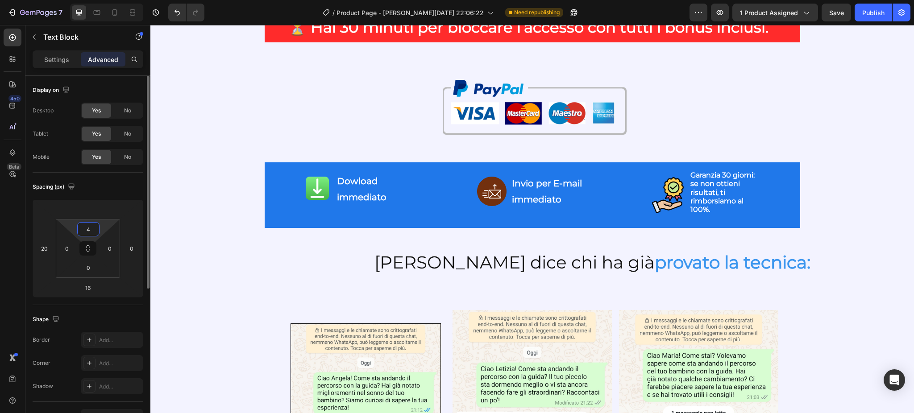
type input "40"
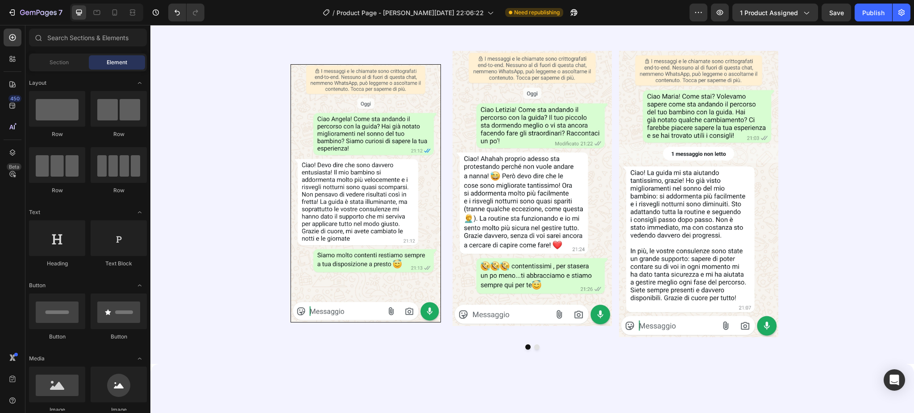
scroll to position [1478, 0]
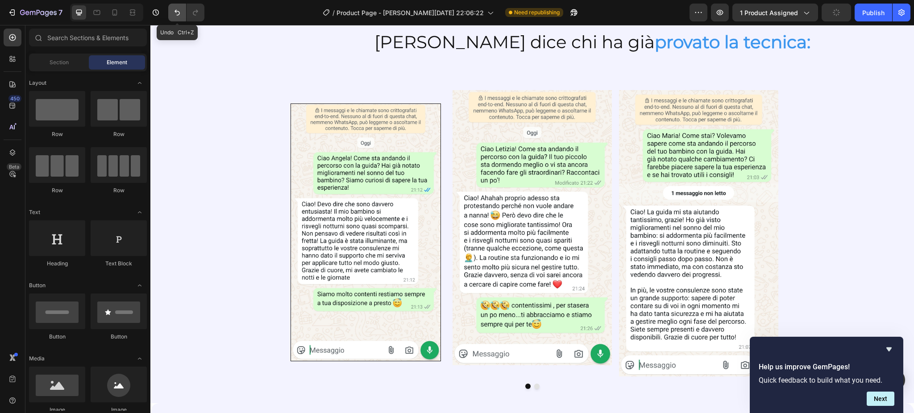
click at [175, 14] on icon "Undo/Redo" at bounding box center [177, 12] width 9 height 9
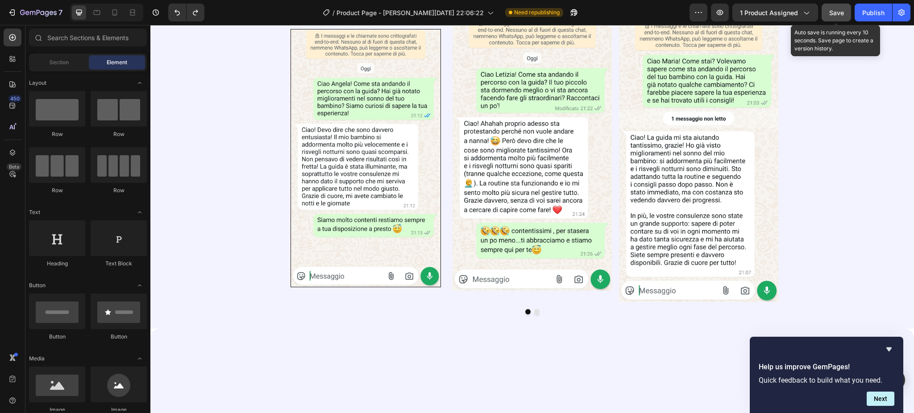
click at [837, 14] on span "Save" at bounding box center [836, 13] width 15 height 8
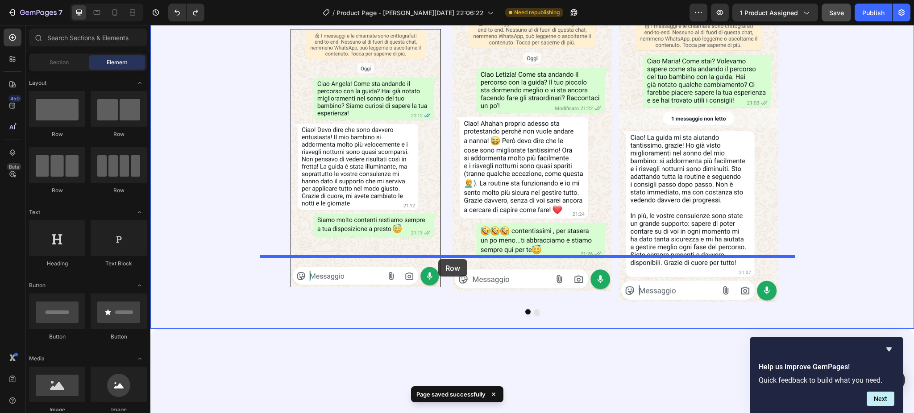
drag, startPoint x: 209, startPoint y: 137, endPoint x: 438, endPoint y: 259, distance: 260.1
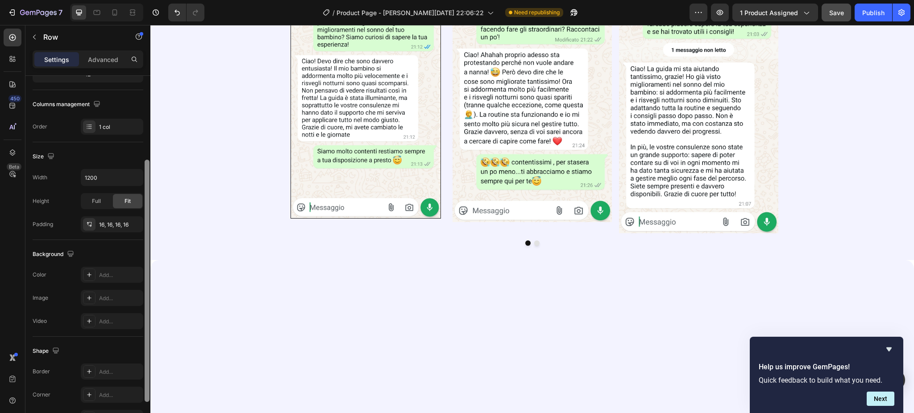
scroll to position [181, 0]
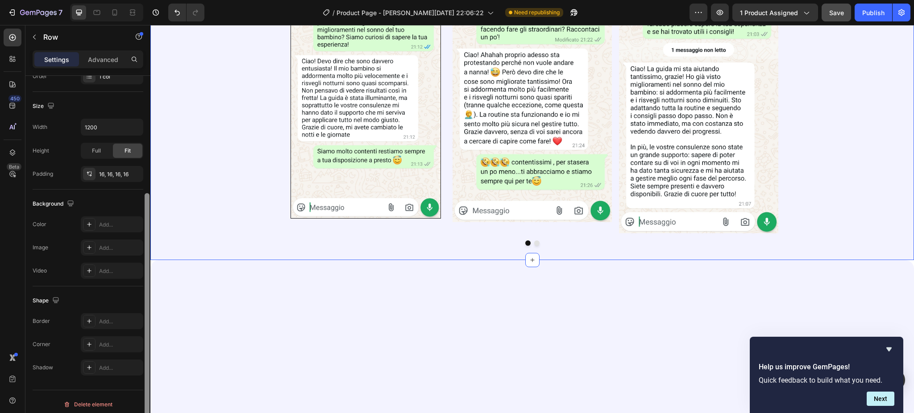
drag, startPoint x: 298, startPoint y: 229, endPoint x: 155, endPoint y: 312, distance: 165.7
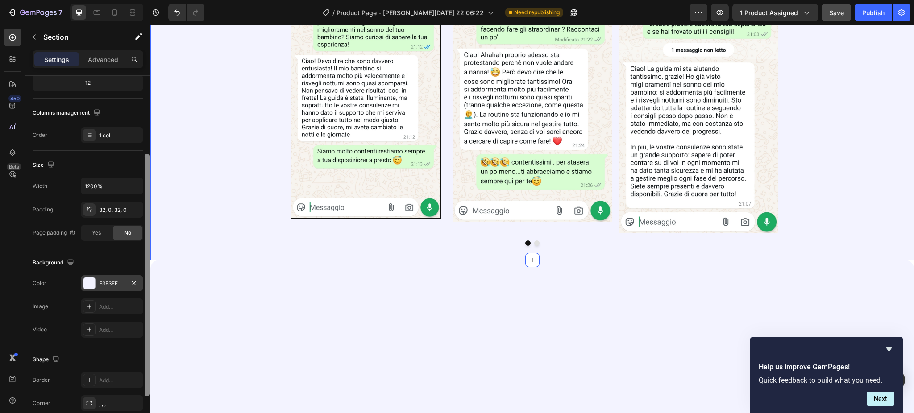
scroll to position [119, 0]
click at [95, 283] on div at bounding box center [89, 282] width 12 height 12
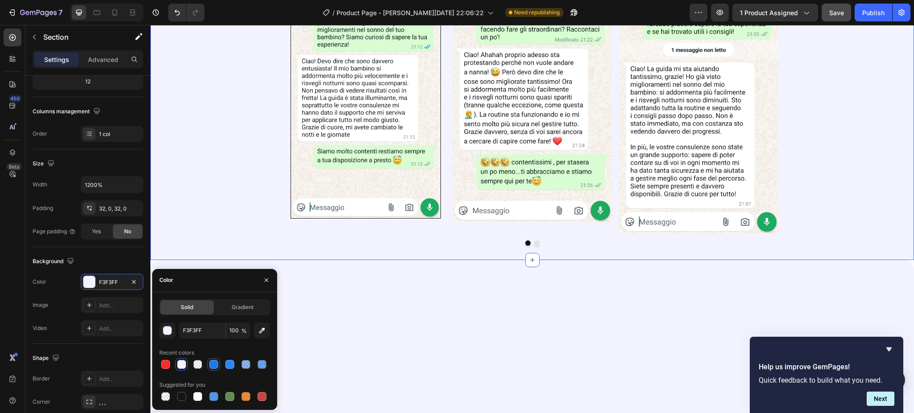
click at [208, 363] on div at bounding box center [213, 364] width 11 height 11
type input "2078EA"
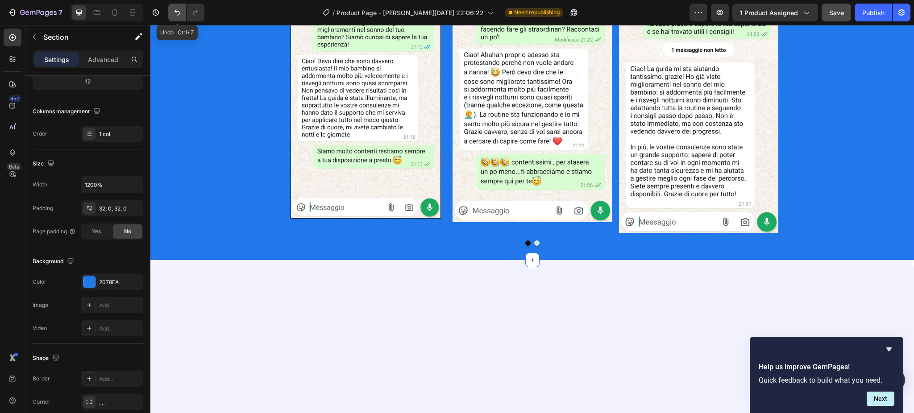
click at [175, 11] on icon "Undo/Redo" at bounding box center [176, 13] width 5 height 6
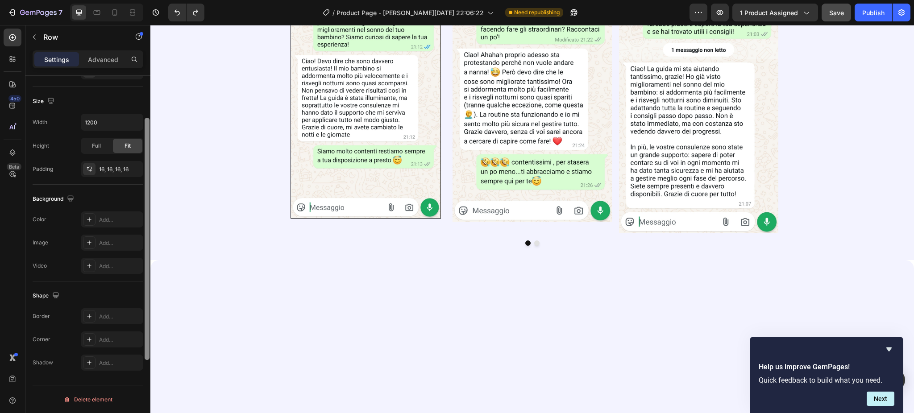
scroll to position [132, 0]
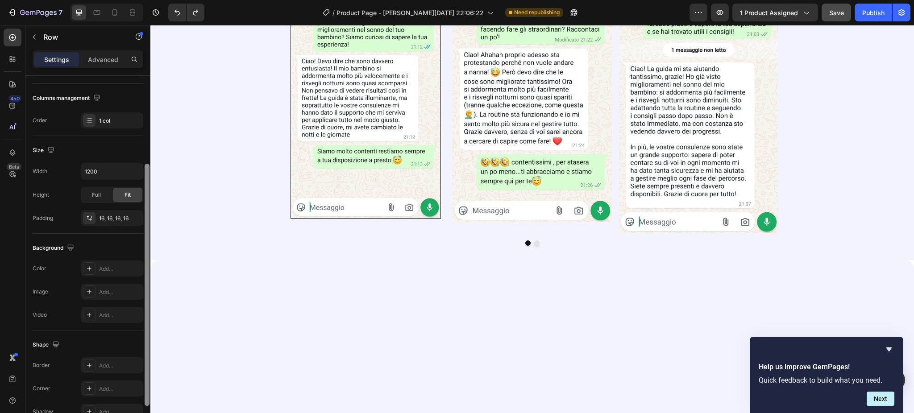
drag, startPoint x: 148, startPoint y: 259, endPoint x: 141, endPoint y: 348, distance: 89.1
click at [141, 348] on div "Layout Column width Change ratio Fit to content 12 Columns management Order 1 c…" at bounding box center [87, 257] width 125 height 363
click at [88, 264] on div at bounding box center [89, 268] width 12 height 12
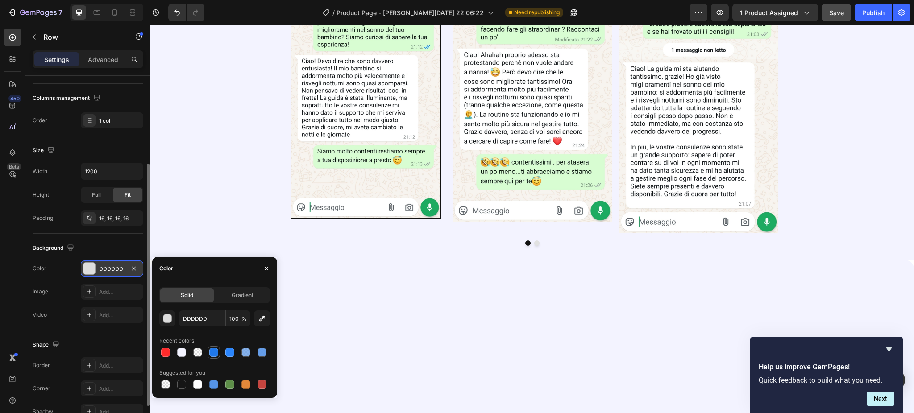
click at [213, 347] on div at bounding box center [213, 352] width 11 height 11
click at [230, 350] on div at bounding box center [229, 352] width 9 height 9
click at [265, 352] on div at bounding box center [261, 352] width 9 height 9
type input "5594E7"
type input "90"
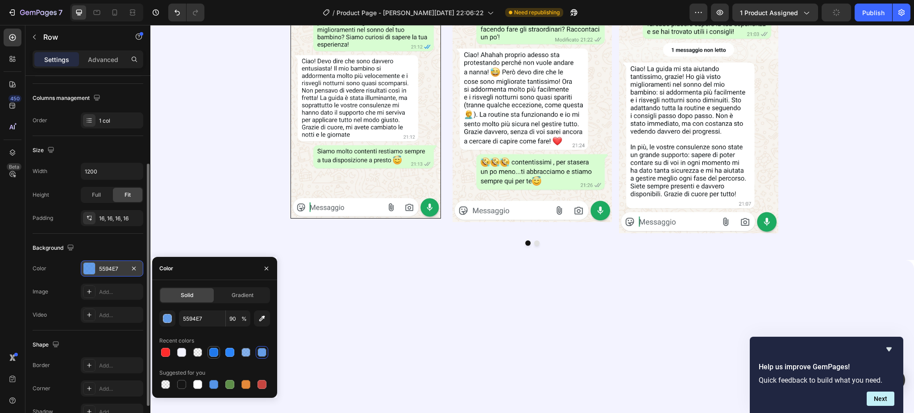
click at [214, 348] on div at bounding box center [213, 352] width 9 height 9
type input "2078EA"
type input "100"
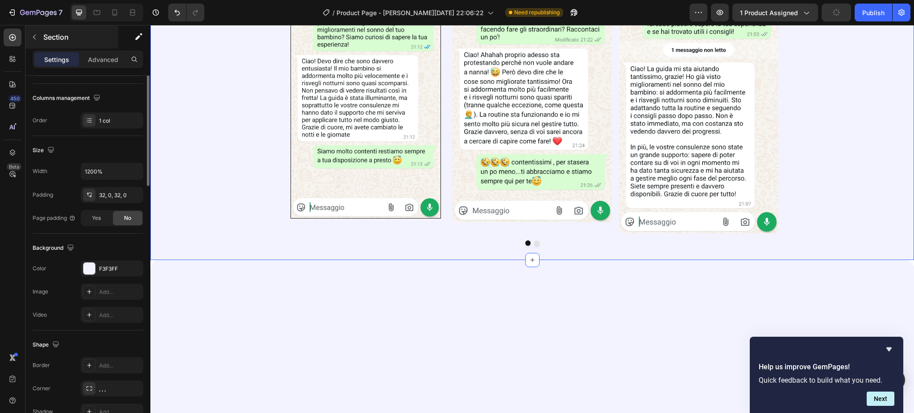
scroll to position [0, 0]
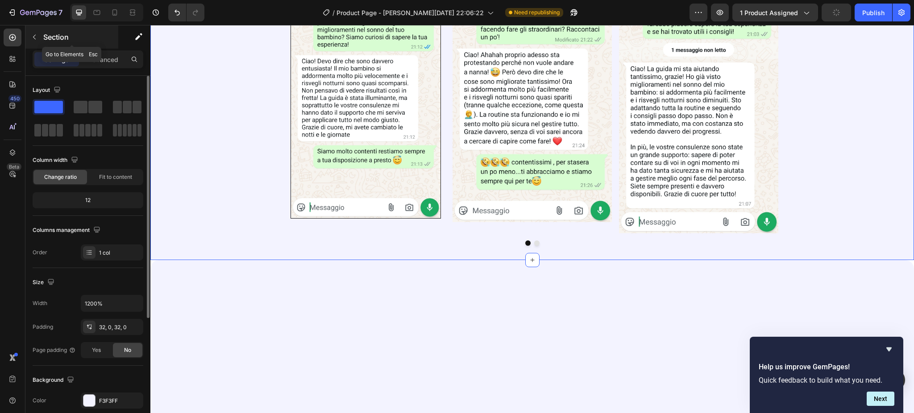
click at [34, 36] on icon "button" at bounding box center [34, 37] width 3 height 5
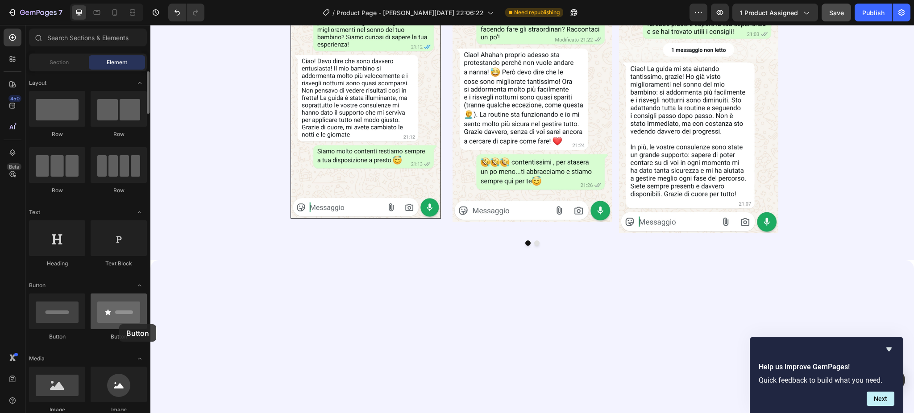
click at [119, 324] on div at bounding box center [119, 312] width 56 height 36
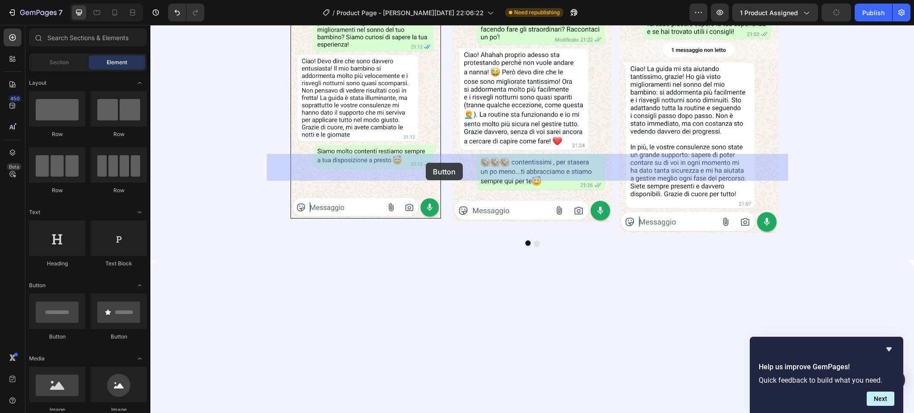
drag, startPoint x: 269, startPoint y: 349, endPoint x: 426, endPoint y: 163, distance: 243.2
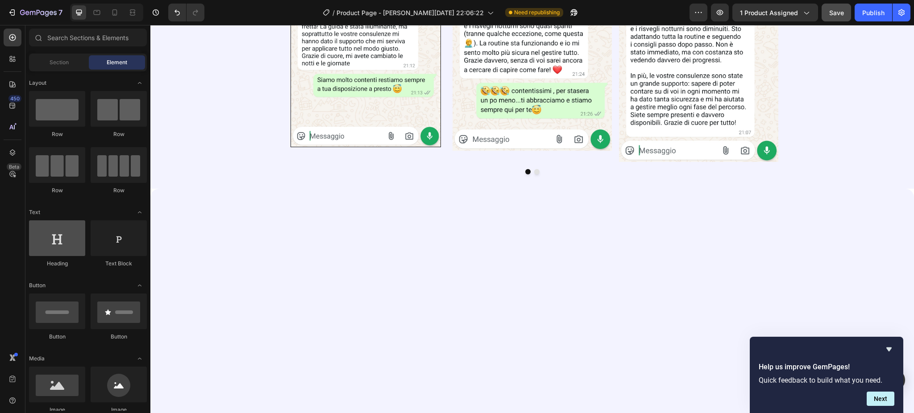
scroll to position [1683, 0]
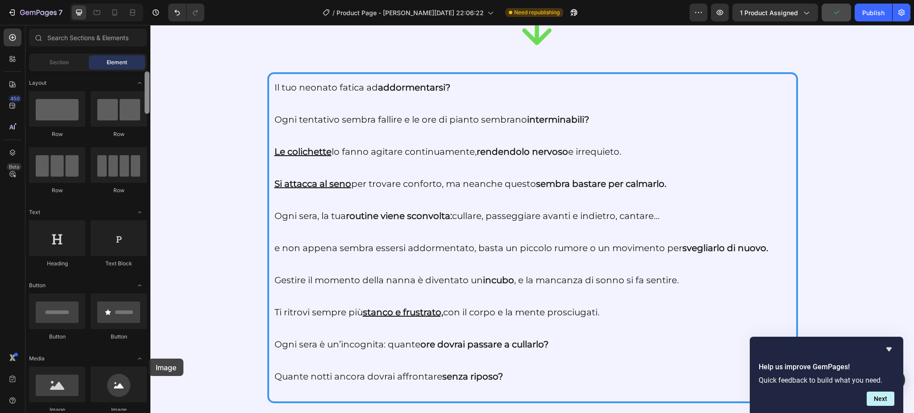
drag, startPoint x: 144, startPoint y: 384, endPoint x: 145, endPoint y: 295, distance: 88.8
click at [145, 295] on div "Layout Row Row Row Row Text Heading Text Block Button Button Button Media Image…" at bounding box center [87, 240] width 125 height 339
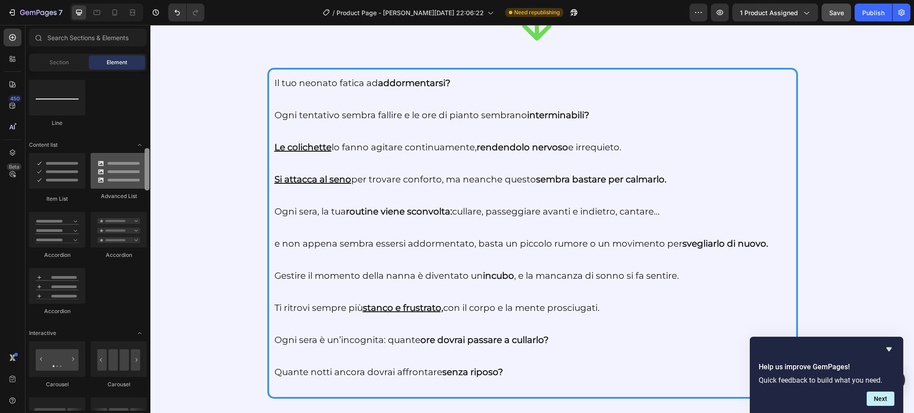
scroll to position [634, 0]
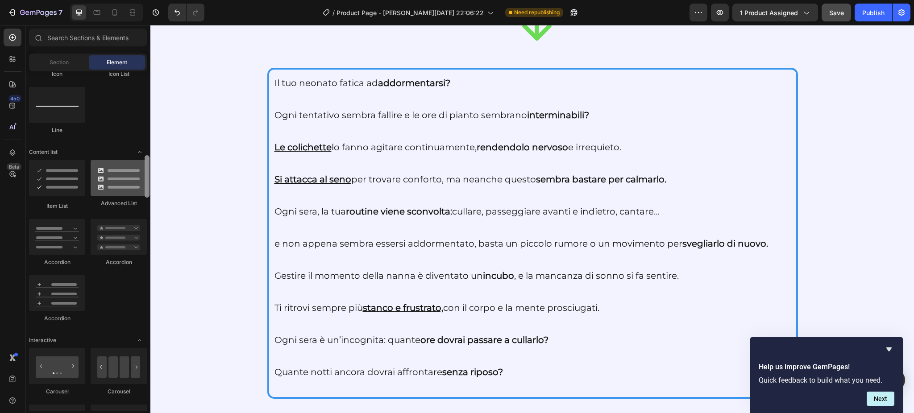
drag, startPoint x: 145, startPoint y: 96, endPoint x: 140, endPoint y: 176, distance: 80.1
click at [140, 176] on div "Layout Row Row Row Row Text Heading Text Block Button Button Button Media Image…" at bounding box center [87, 240] width 125 height 339
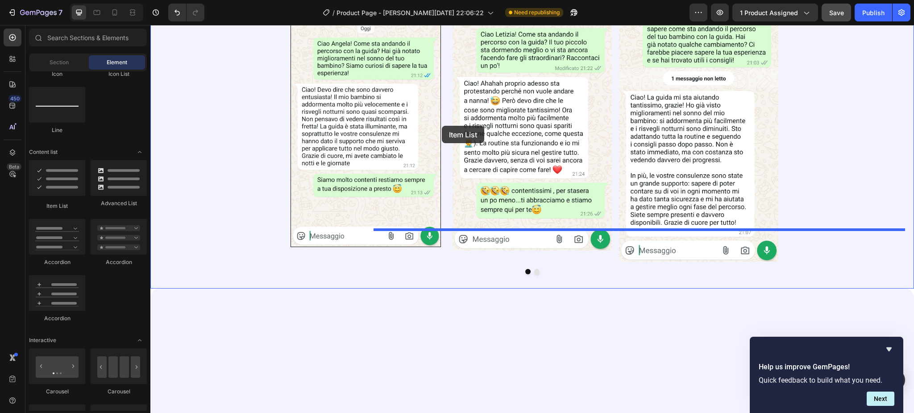
scroll to position [1479, 0]
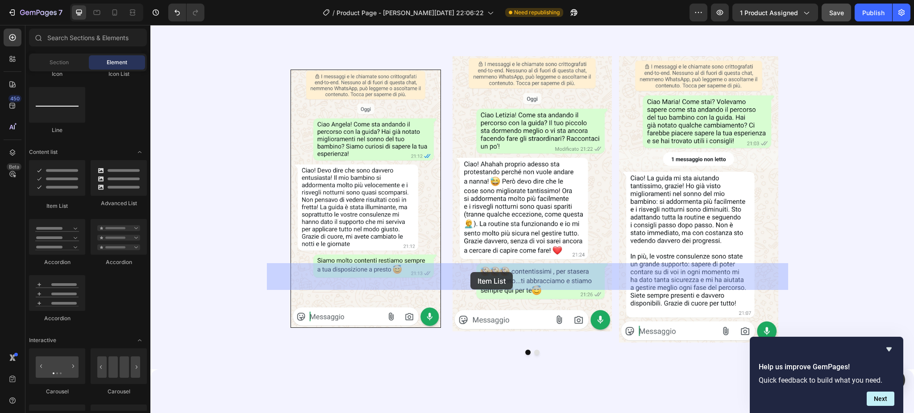
drag, startPoint x: 215, startPoint y: 196, endPoint x: 470, endPoint y: 274, distance: 266.7
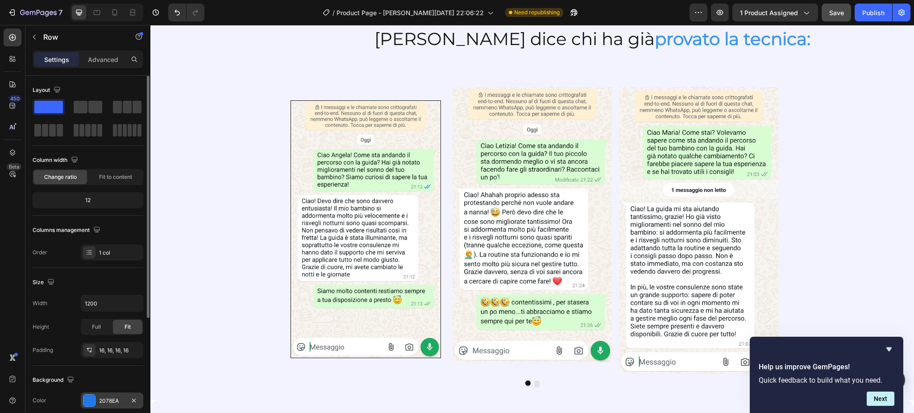
click at [92, 403] on div at bounding box center [89, 401] width 12 height 12
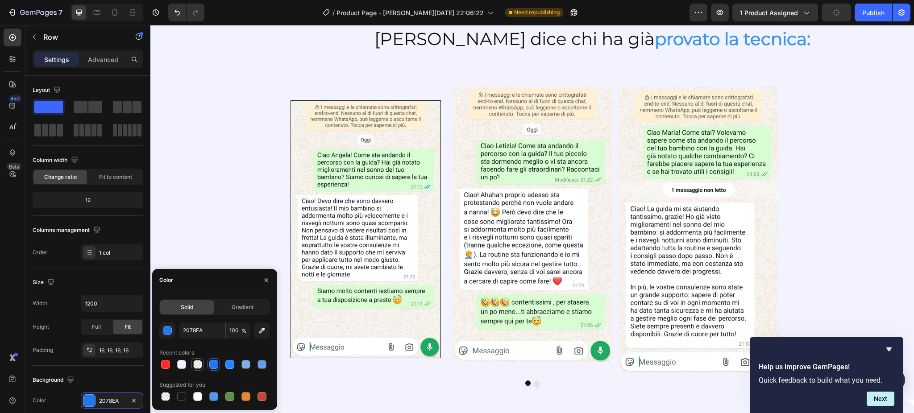
click at [197, 367] on div at bounding box center [197, 364] width 9 height 9
type input "3C96EE"
type input "0"
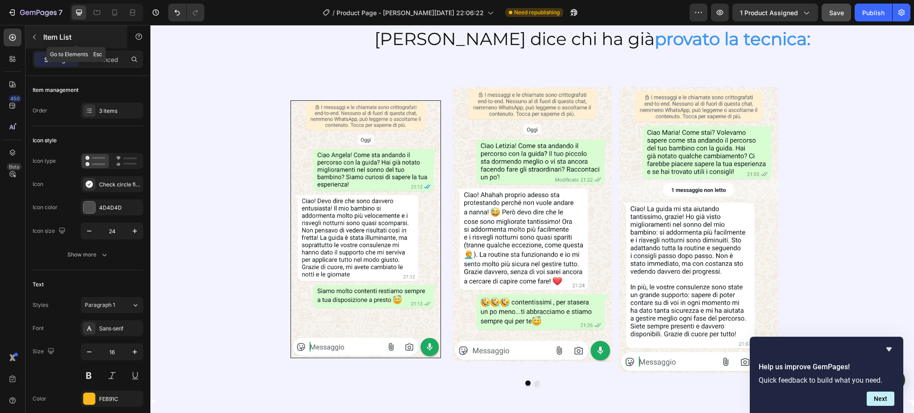
click at [37, 36] on icon "button" at bounding box center [34, 36] width 7 height 7
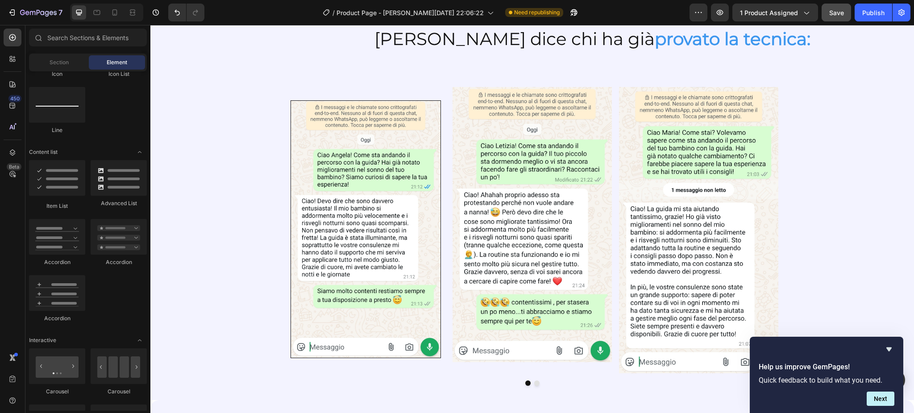
click at [139, 151] on icon "Toggle open" at bounding box center [139, 152] width 7 height 7
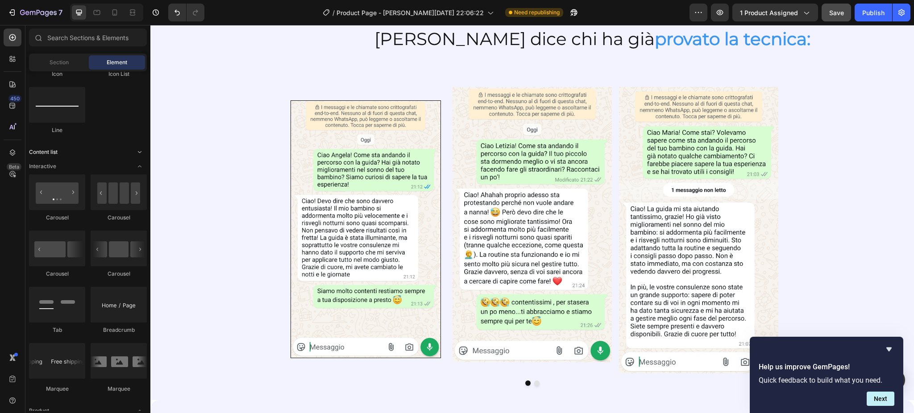
click at [139, 151] on icon "Toggle open" at bounding box center [139, 152] width 7 height 7
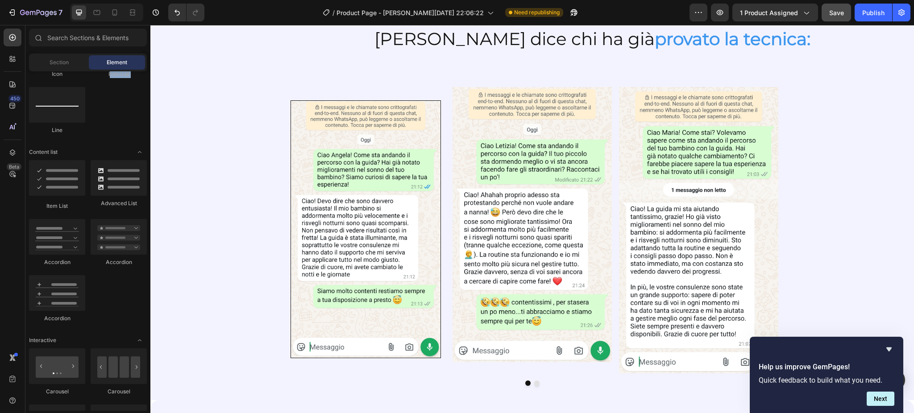
drag, startPoint x: 109, startPoint y: 94, endPoint x: 107, endPoint y: 103, distance: 9.2
click at [107, 103] on div "Icon Icon List Line" at bounding box center [88, 87] width 118 height 112
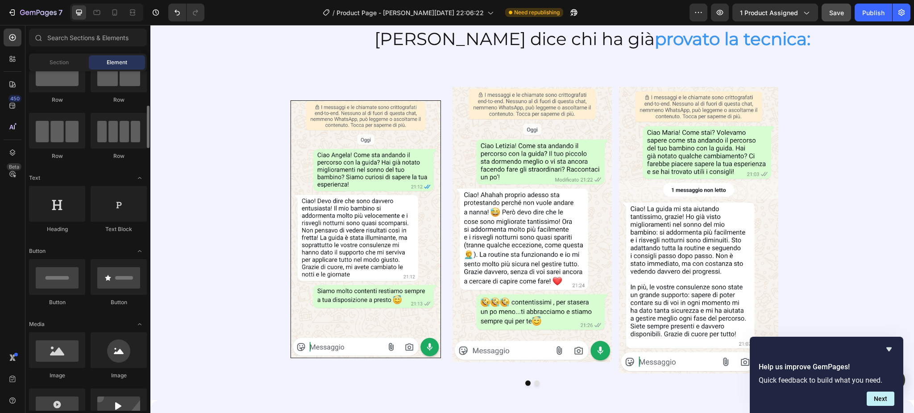
scroll to position [0, 0]
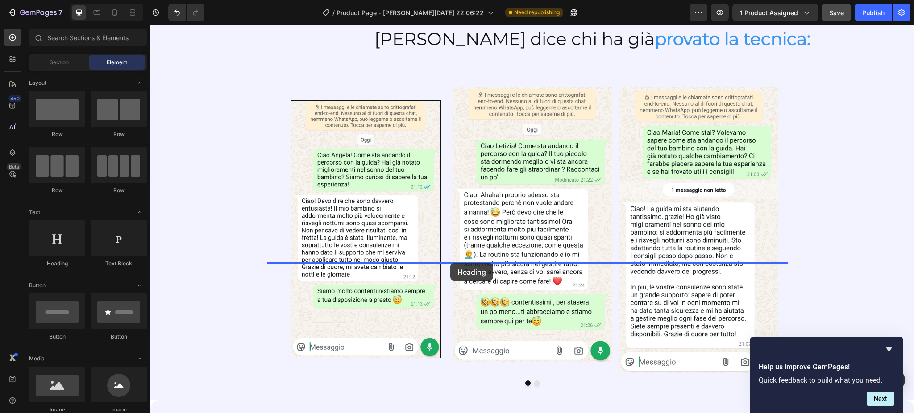
drag, startPoint x: 210, startPoint y: 264, endPoint x: 450, endPoint y: 263, distance: 240.5
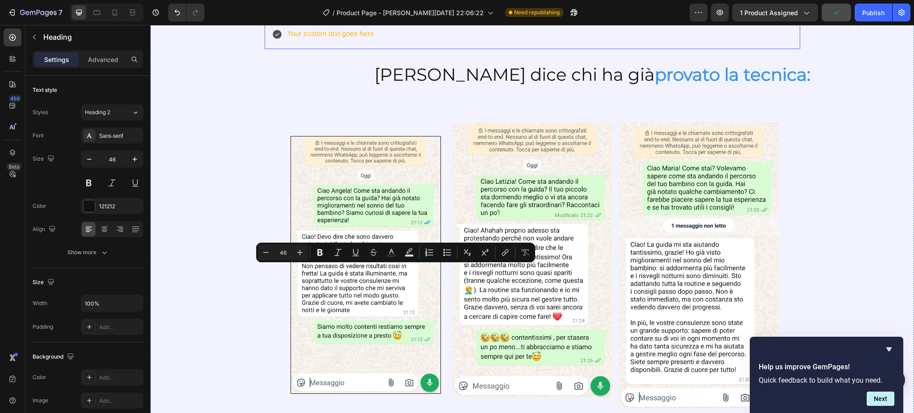
drag, startPoint x: 530, startPoint y: 278, endPoint x: 265, endPoint y: 277, distance: 265.9
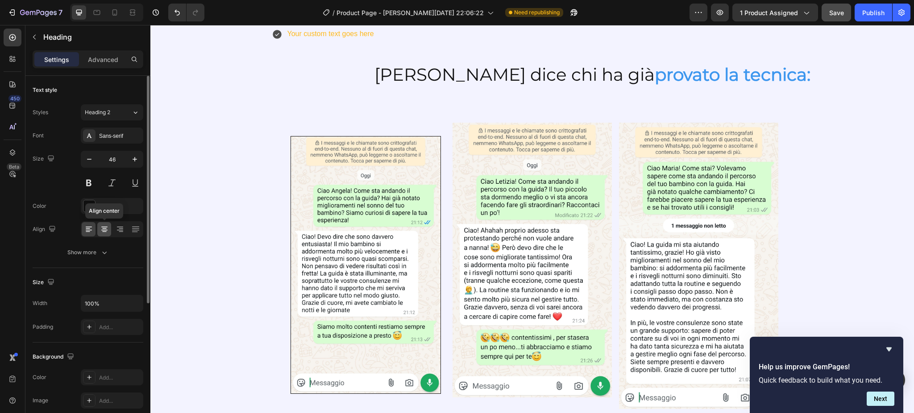
click at [105, 232] on icon at bounding box center [104, 232] width 4 height 1
click at [112, 135] on div "Sans-serif" at bounding box center [120, 136] width 42 height 8
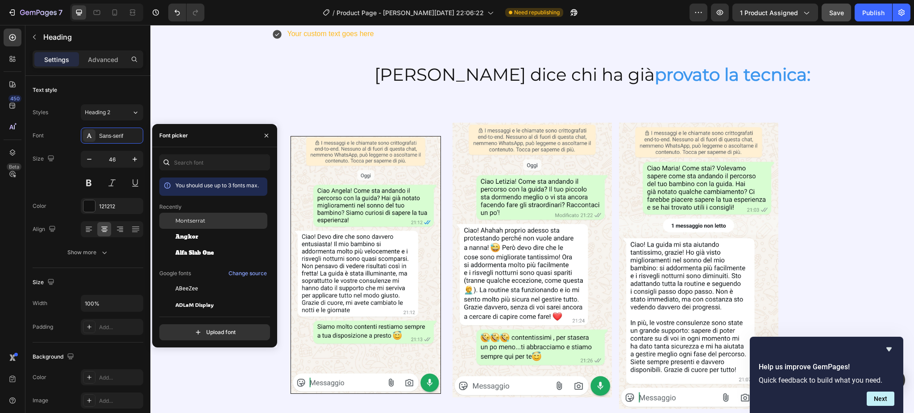
click at [189, 224] on span "Montserrat" at bounding box center [190, 221] width 30 height 8
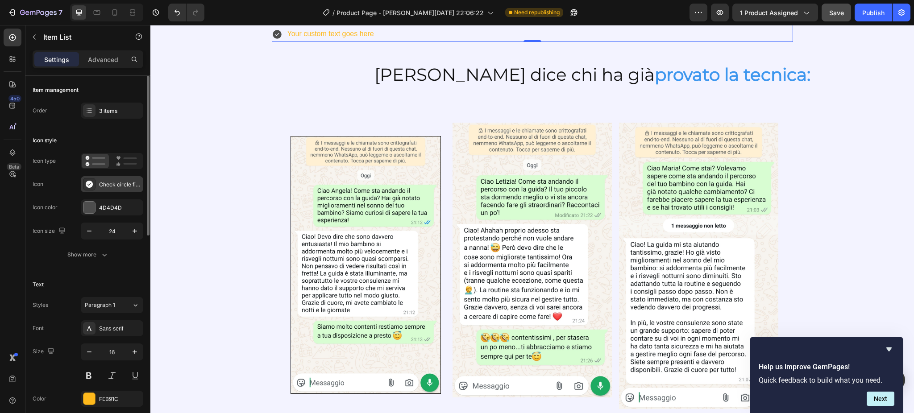
click at [85, 183] on icon at bounding box center [89, 184] width 9 height 9
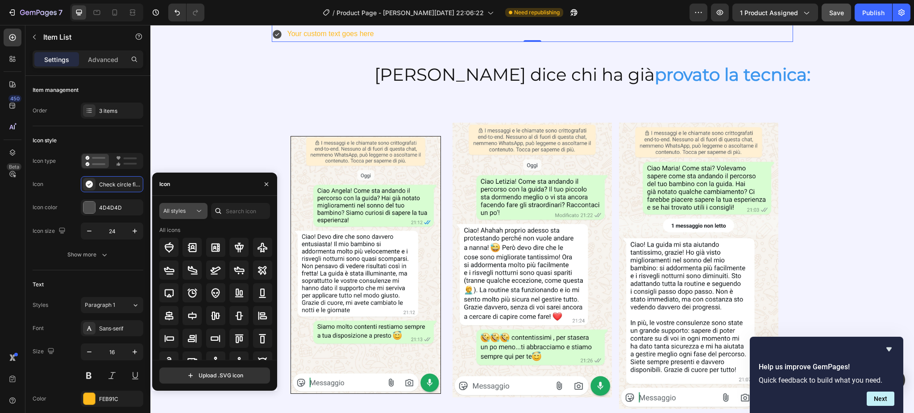
click at [191, 211] on div "All styles" at bounding box center [178, 211] width 31 height 8
click at [179, 305] on p "Filled" at bounding box center [174, 300] width 51 height 9
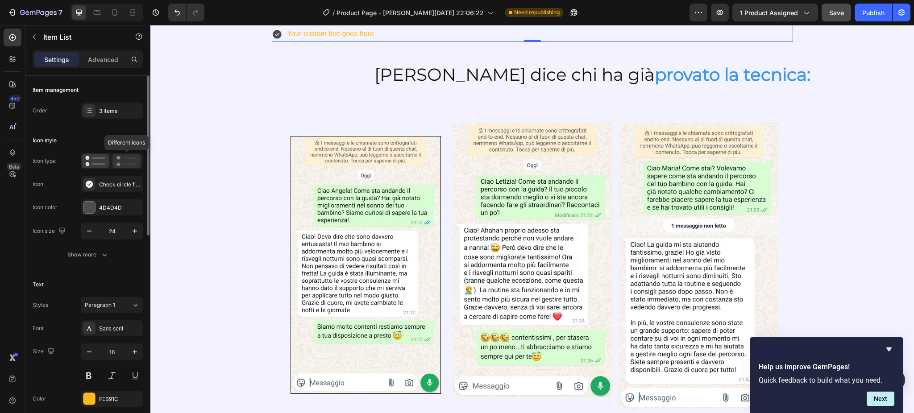
click at [120, 159] on icon at bounding box center [126, 161] width 21 height 11
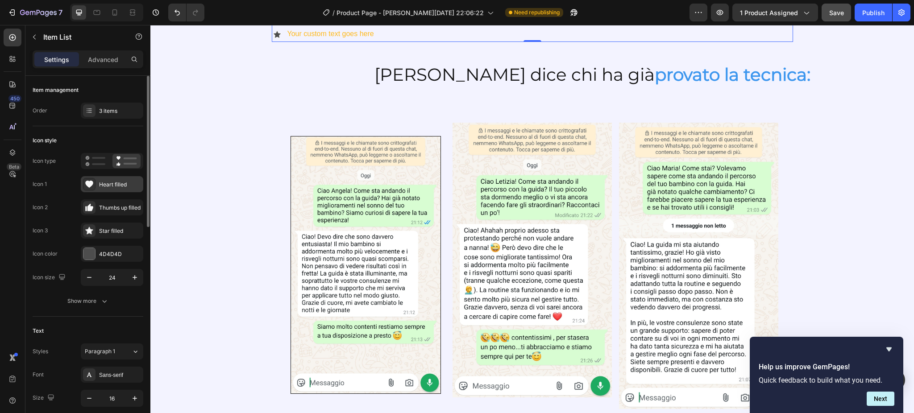
click at [95, 185] on div at bounding box center [89, 184] width 12 height 12
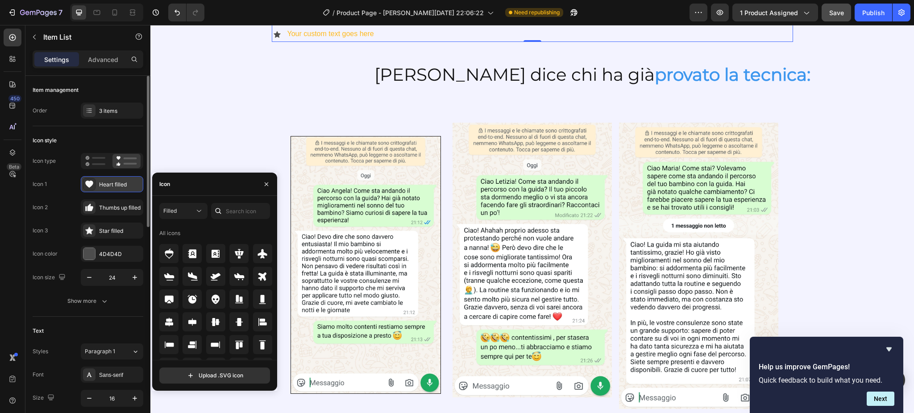
click at [95, 185] on div at bounding box center [89, 184] width 12 height 12
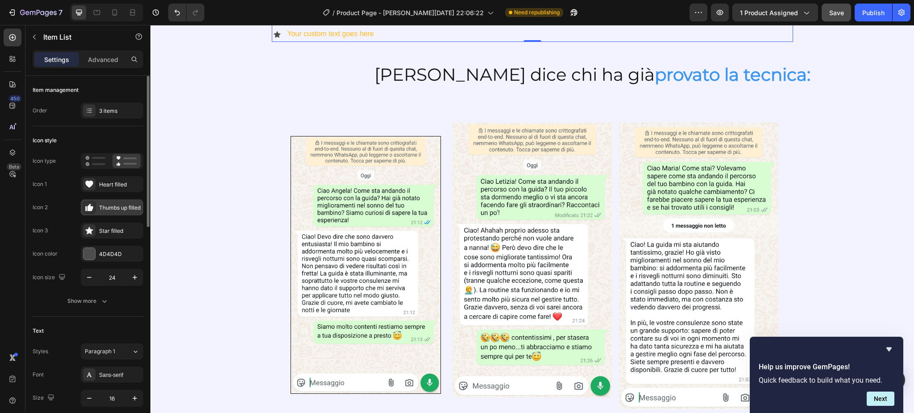
click at [104, 214] on div "Thumbs up filled" at bounding box center [112, 207] width 62 height 16
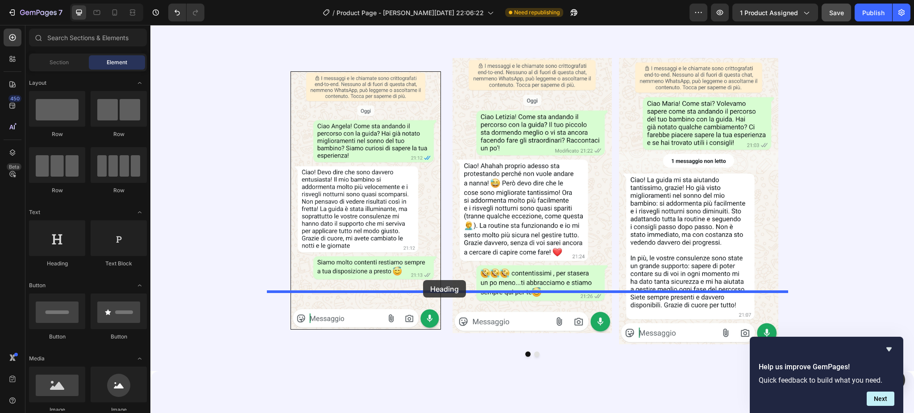
drag, startPoint x: 226, startPoint y: 278, endPoint x: 423, endPoint y: 280, distance: 196.7
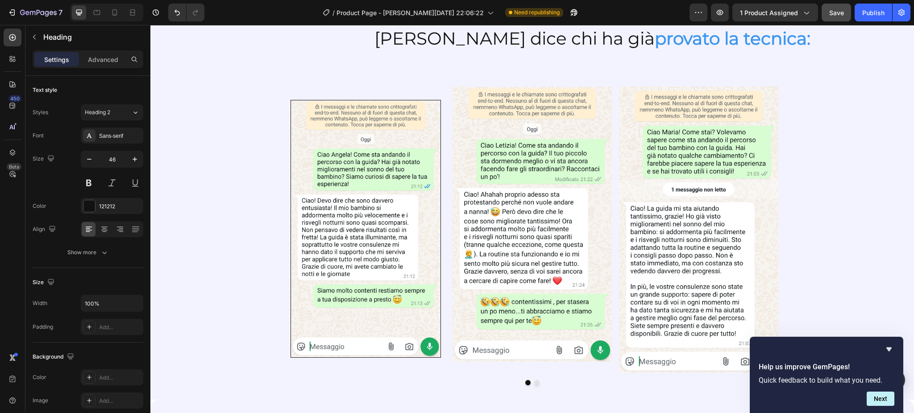
drag, startPoint x: 530, startPoint y: 310, endPoint x: 270, endPoint y: 305, distance: 260.6
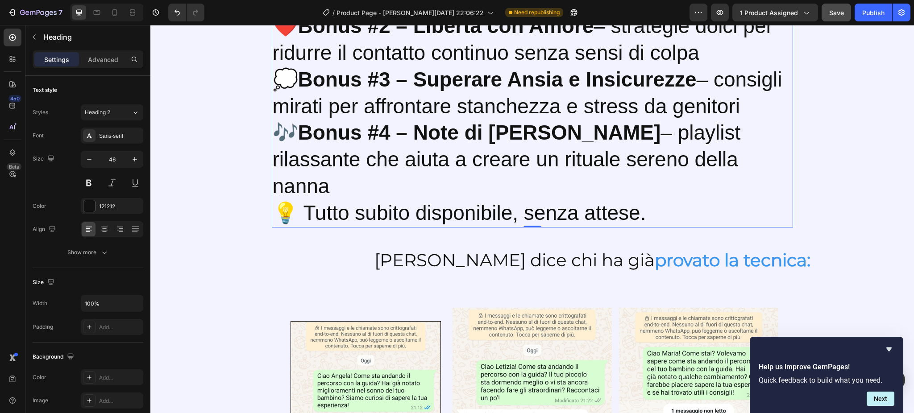
scroll to position [1765, 0]
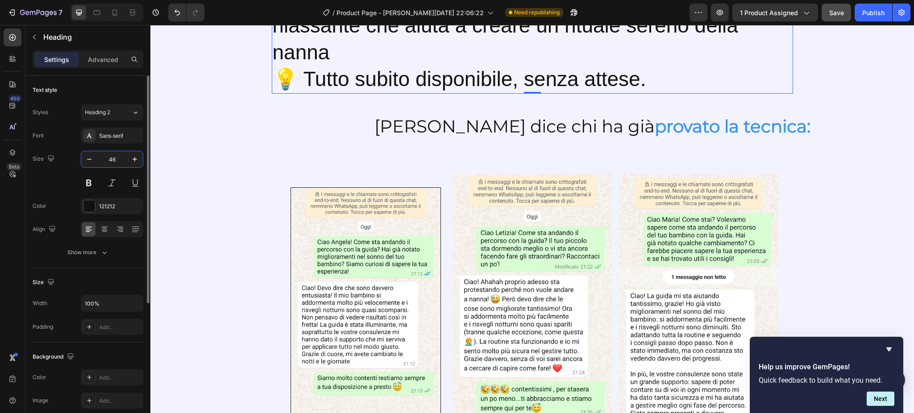
click at [110, 157] on input "46" at bounding box center [111, 159] width 29 height 16
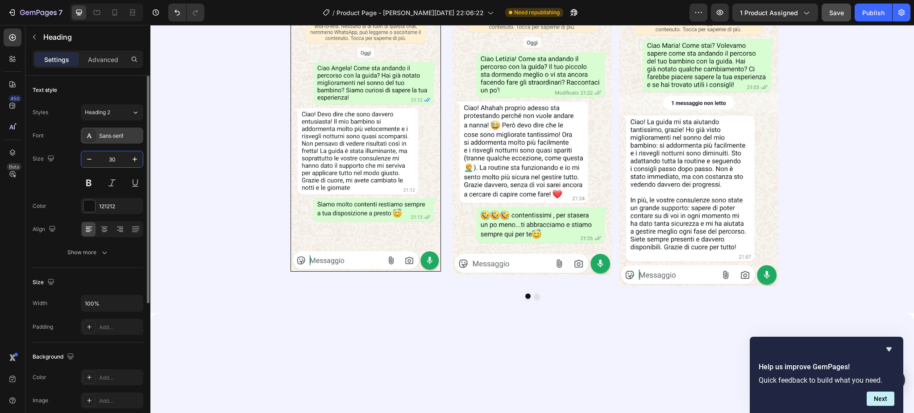
type input "30"
click at [110, 137] on div "Sans-serif" at bounding box center [120, 136] width 42 height 8
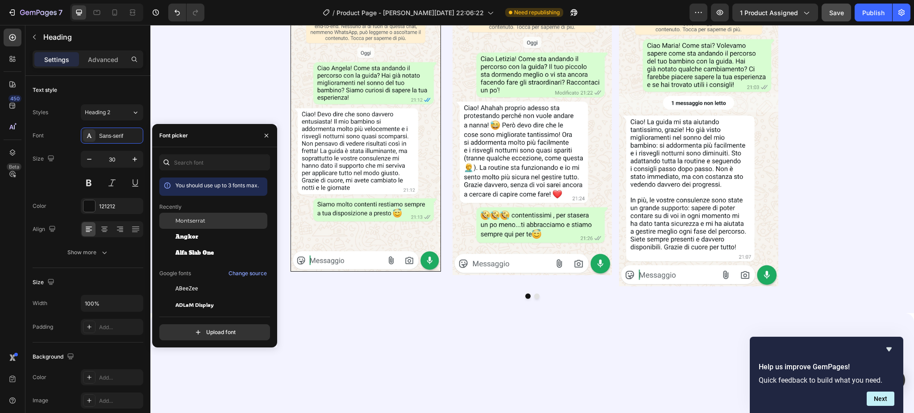
click at [200, 226] on div "Montserrat" at bounding box center [213, 221] width 108 height 16
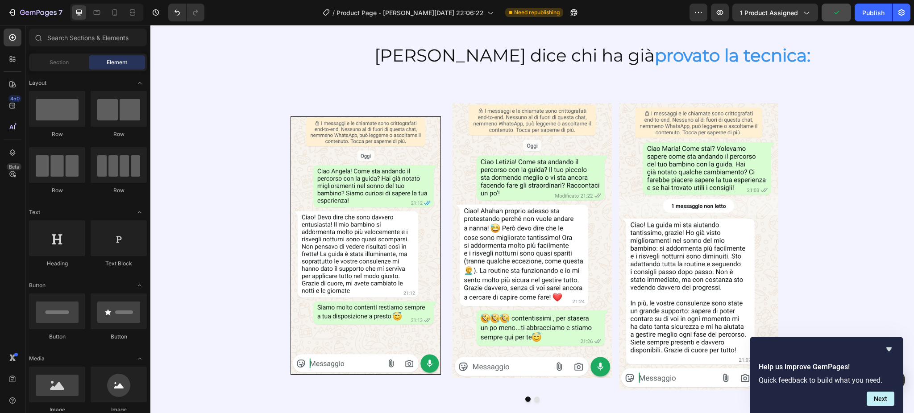
scroll to position [1638, 0]
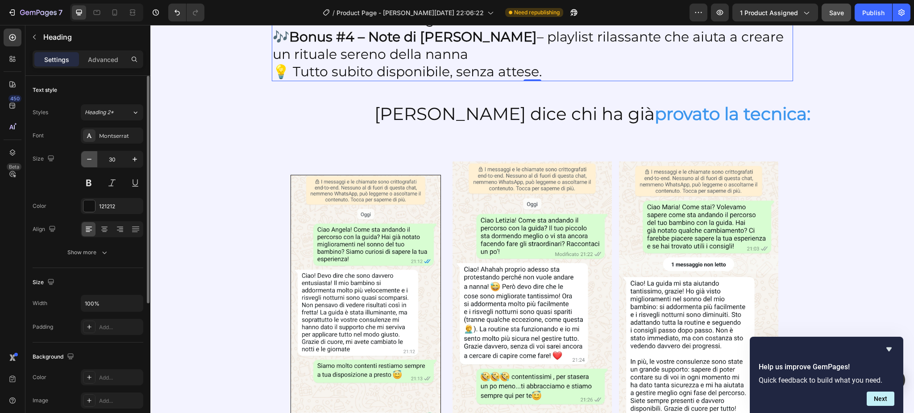
click at [91, 155] on icon "button" at bounding box center [89, 159] width 9 height 9
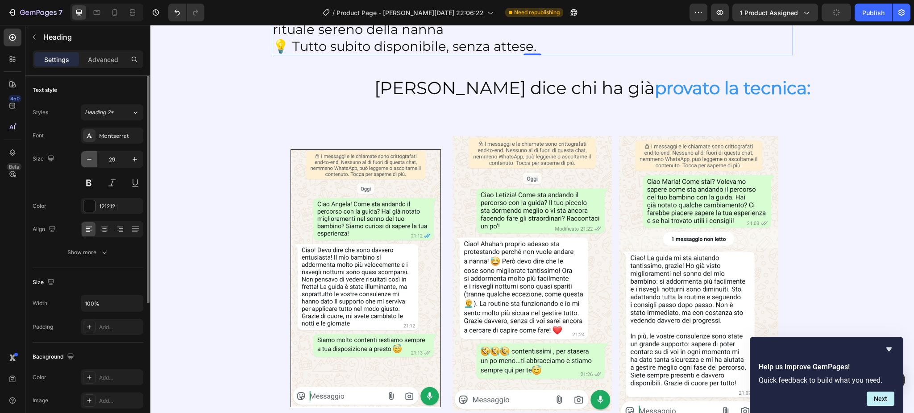
click at [91, 155] on icon "button" at bounding box center [89, 159] width 9 height 9
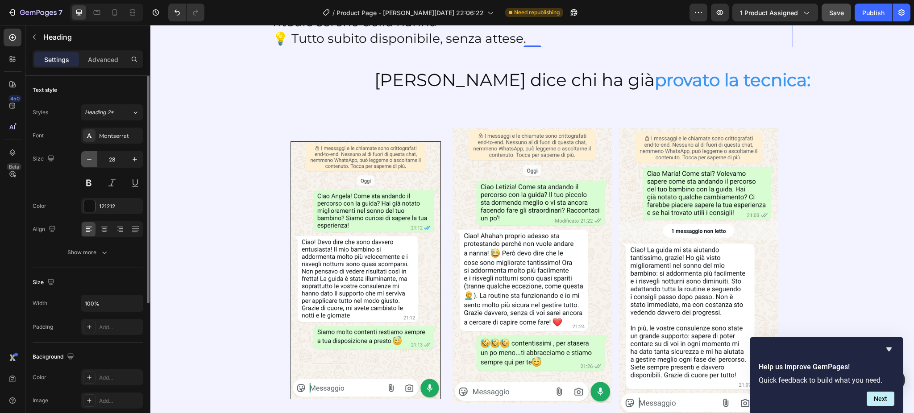
click at [91, 155] on icon "button" at bounding box center [89, 159] width 9 height 9
type input "27"
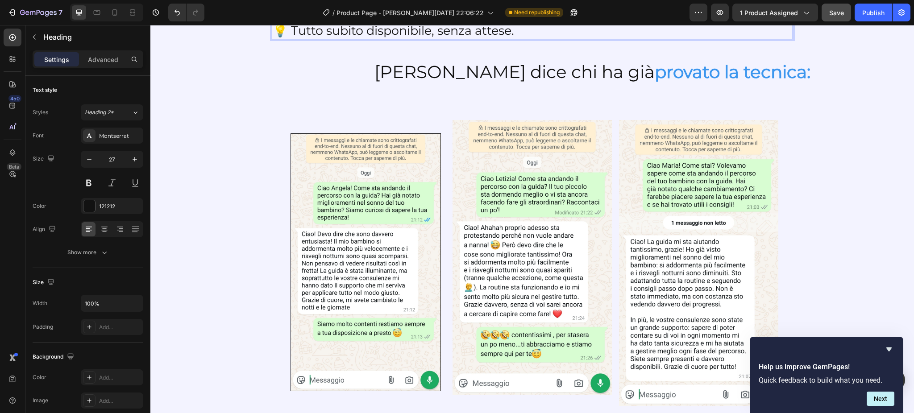
click at [179, 14] on icon "Undo/Redo" at bounding box center [177, 12] width 9 height 9
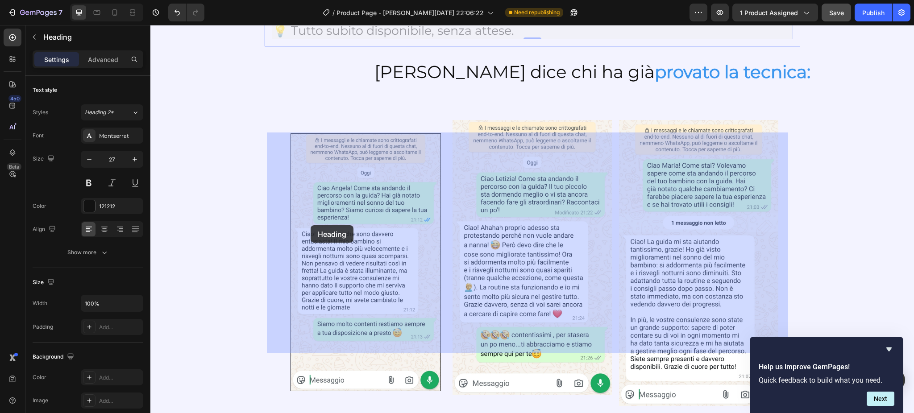
drag, startPoint x: 525, startPoint y: 342, endPoint x: 310, endPoint y: 225, distance: 244.1
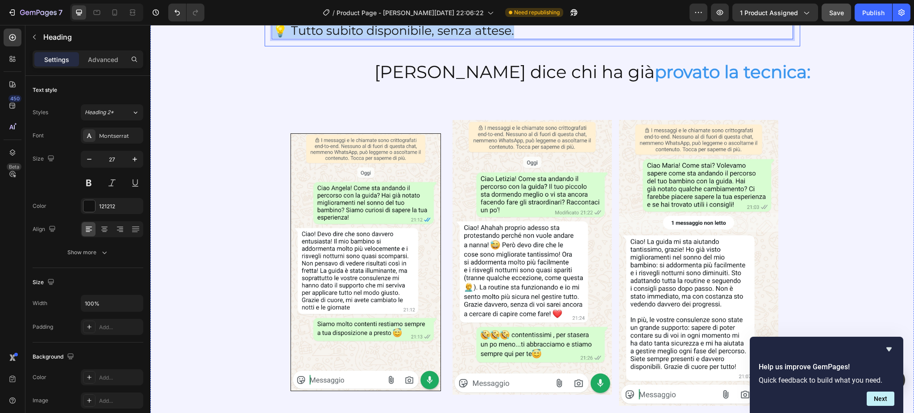
drag, startPoint x: 523, startPoint y: 342, endPoint x: 265, endPoint y: 142, distance: 326.2
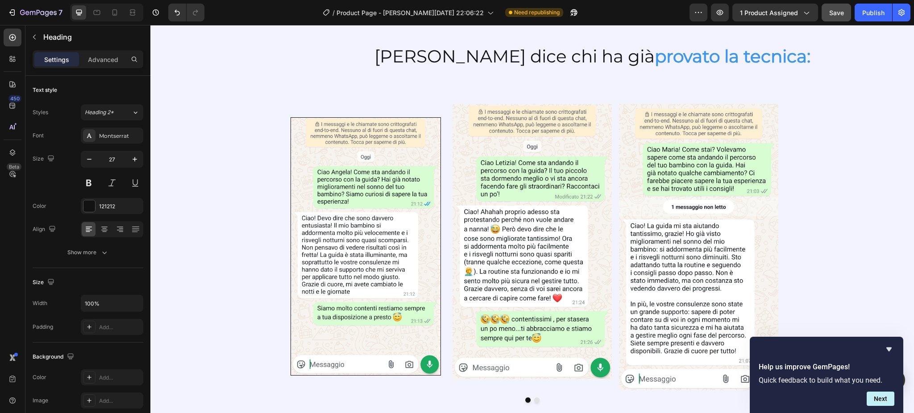
drag, startPoint x: 270, startPoint y: 138, endPoint x: 414, endPoint y: 281, distance: 202.8
drag, startPoint x: 414, startPoint y: 281, endPoint x: 467, endPoint y: 322, distance: 66.7
click at [467, 23] on p "💡 Tutto subito disponibile, senza attese." at bounding box center [532, 15] width 519 height 16
drag, startPoint x: 348, startPoint y: 310, endPoint x: 267, endPoint y: 242, distance: 105.7
